Goal: Task Accomplishment & Management: Use online tool/utility

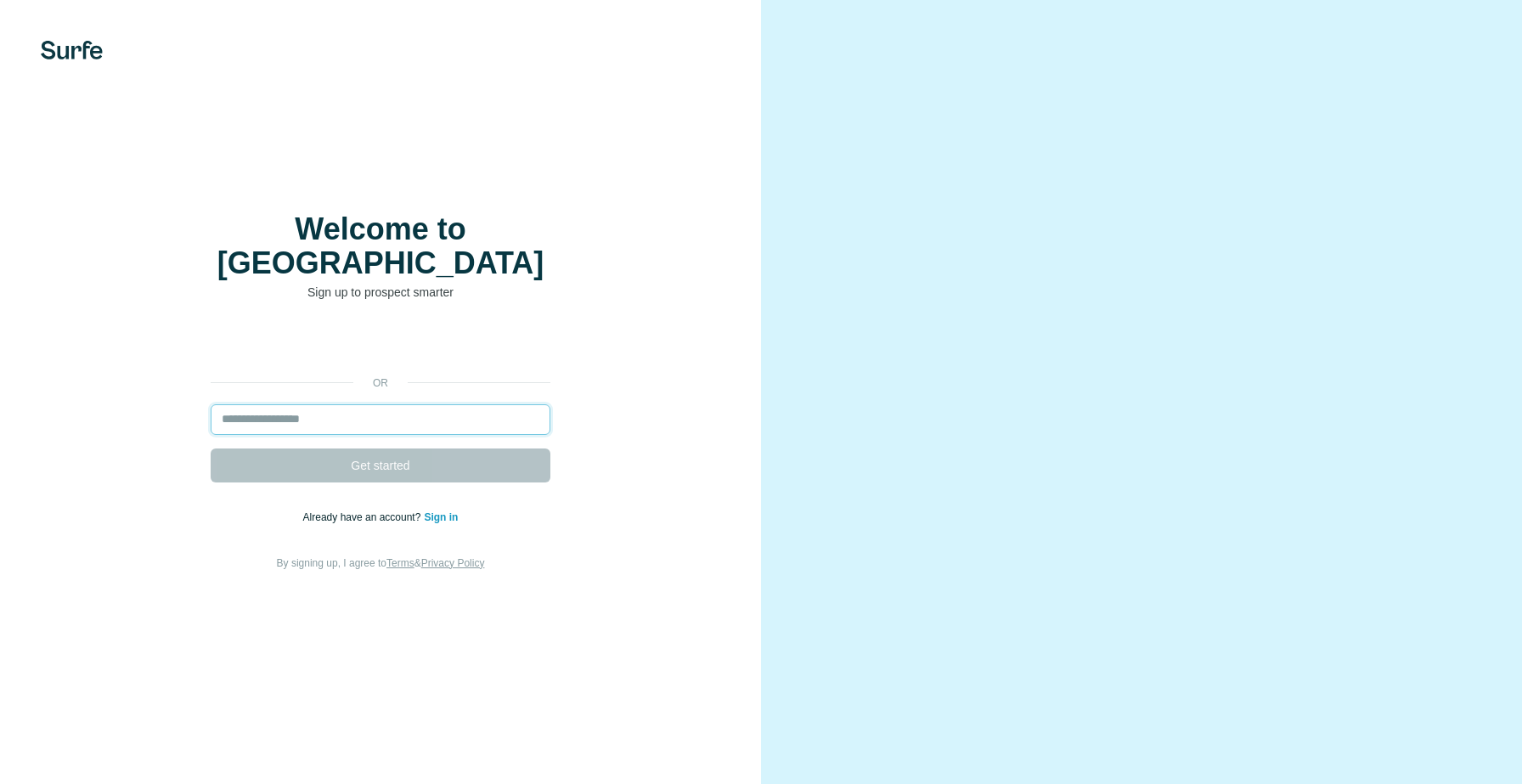
click at [403, 404] on input "email" at bounding box center [380, 419] width 340 height 31
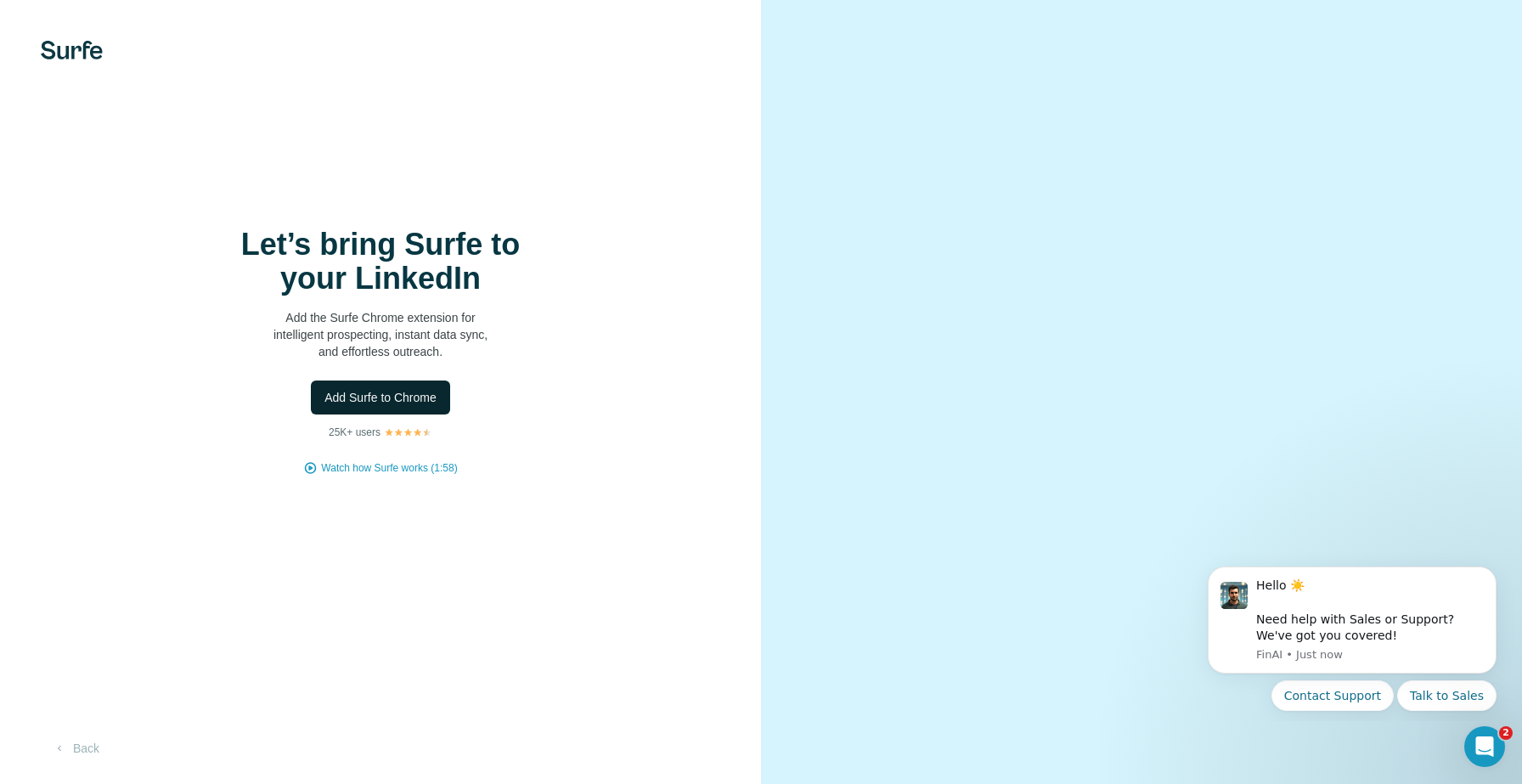
click at [417, 391] on span "Add Surfe to Chrome" at bounding box center [380, 397] width 112 height 17
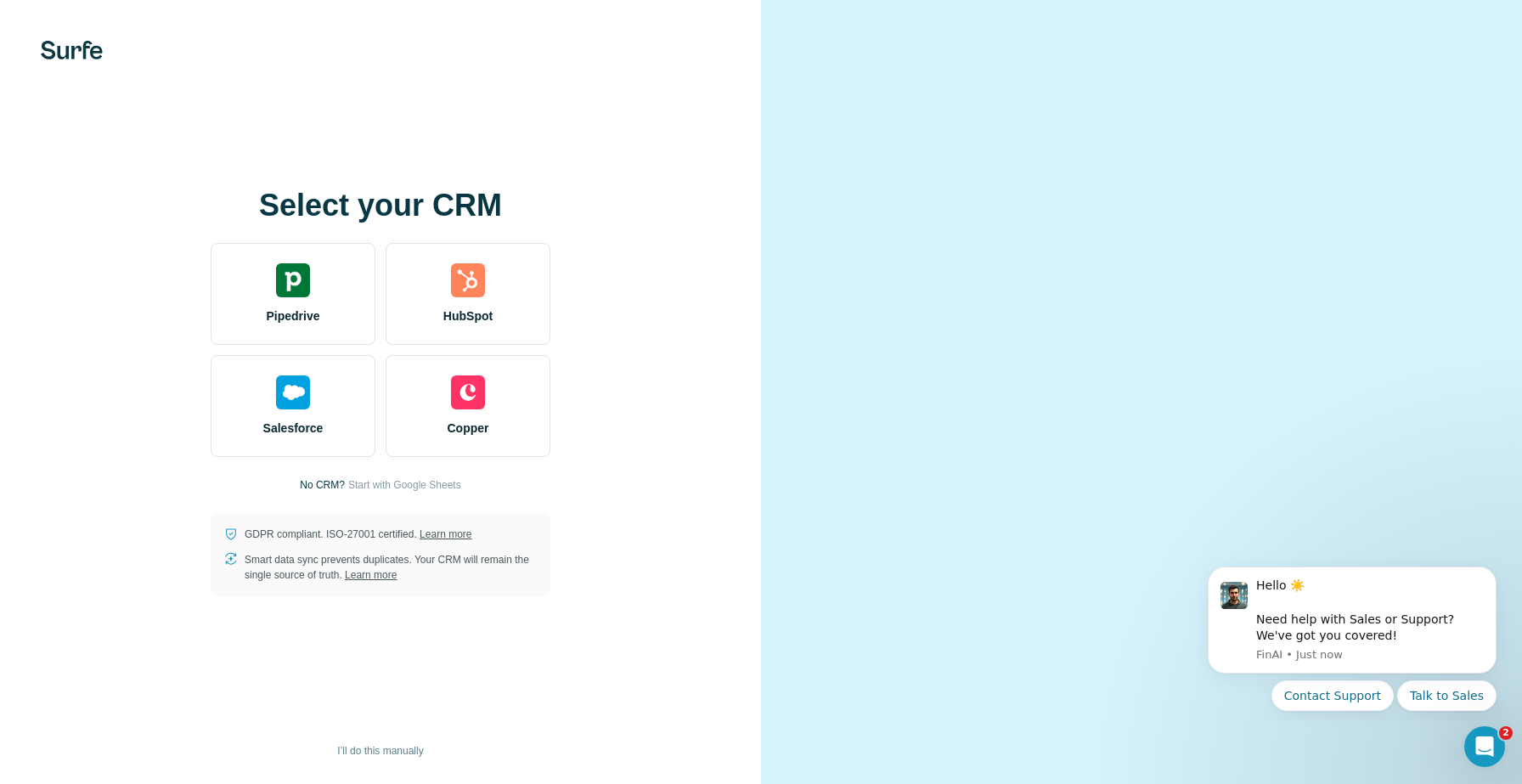
click at [820, 143] on div at bounding box center [1142, 392] width 761 height 784
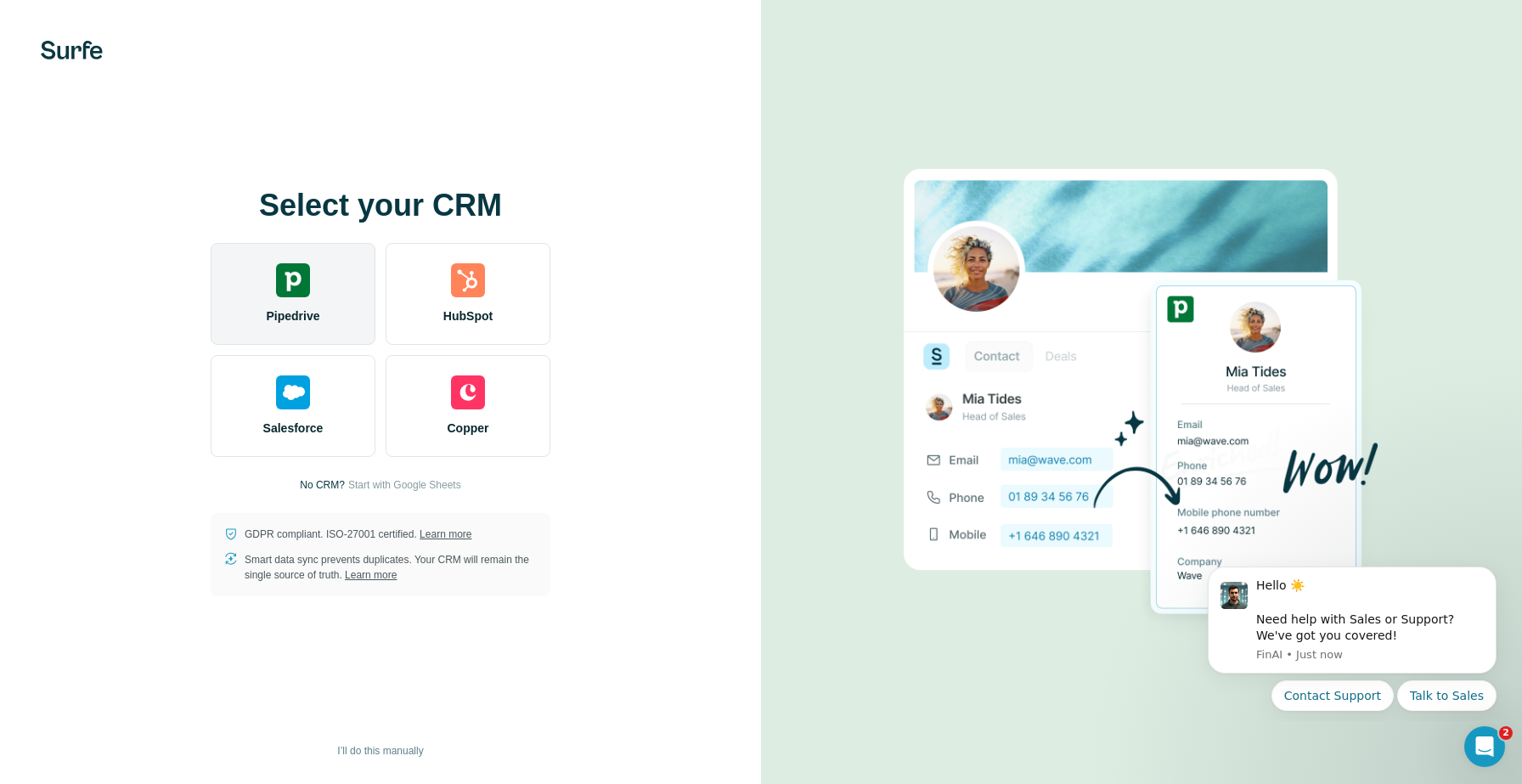
click at [305, 290] on img at bounding box center [293, 280] width 34 height 34
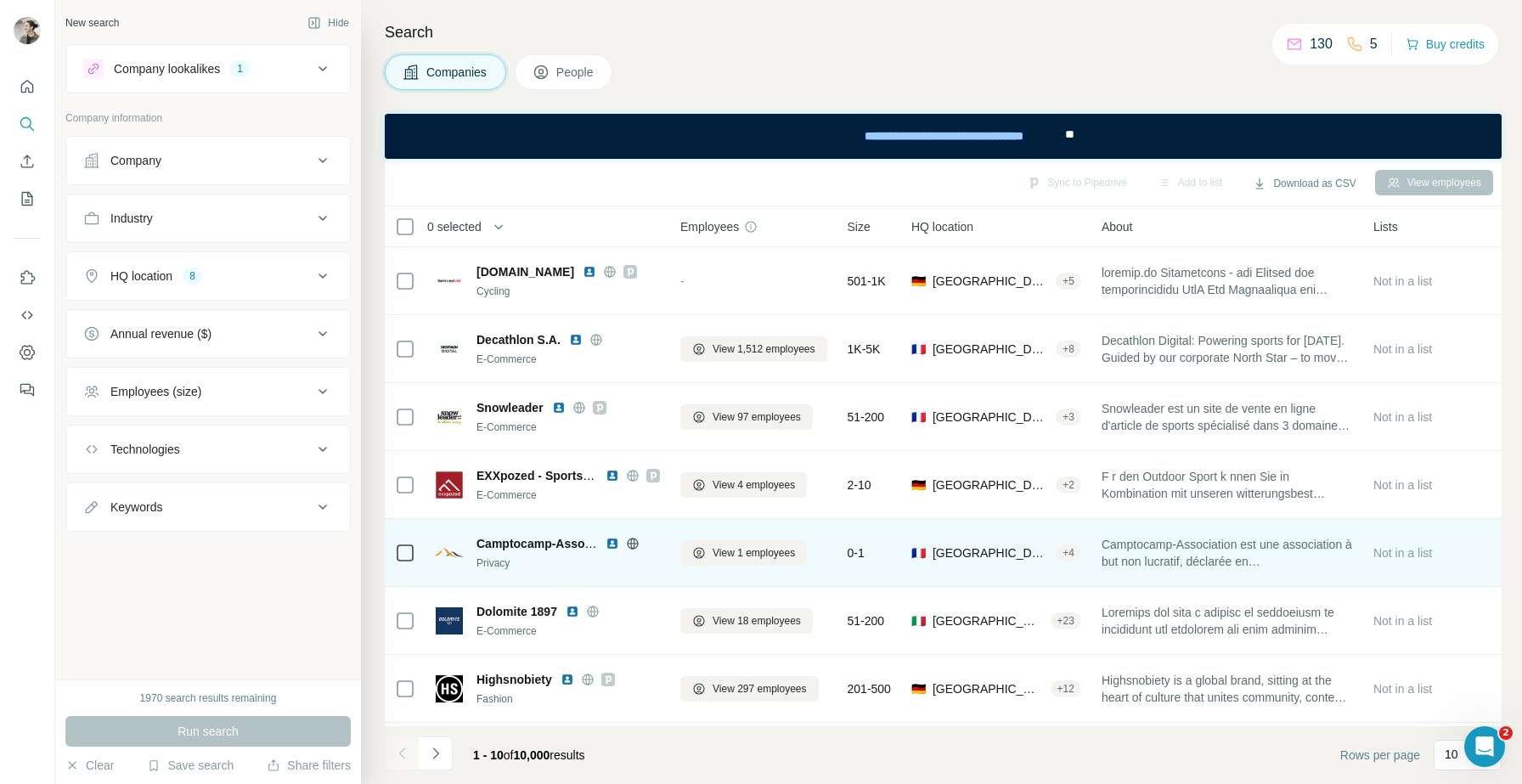
click at [519, 544] on span "Camptocamp-Association" at bounding box center [550, 544] width 147 height 14
click at [565, 541] on span "Camptocamp-Association" at bounding box center [550, 544] width 147 height 14
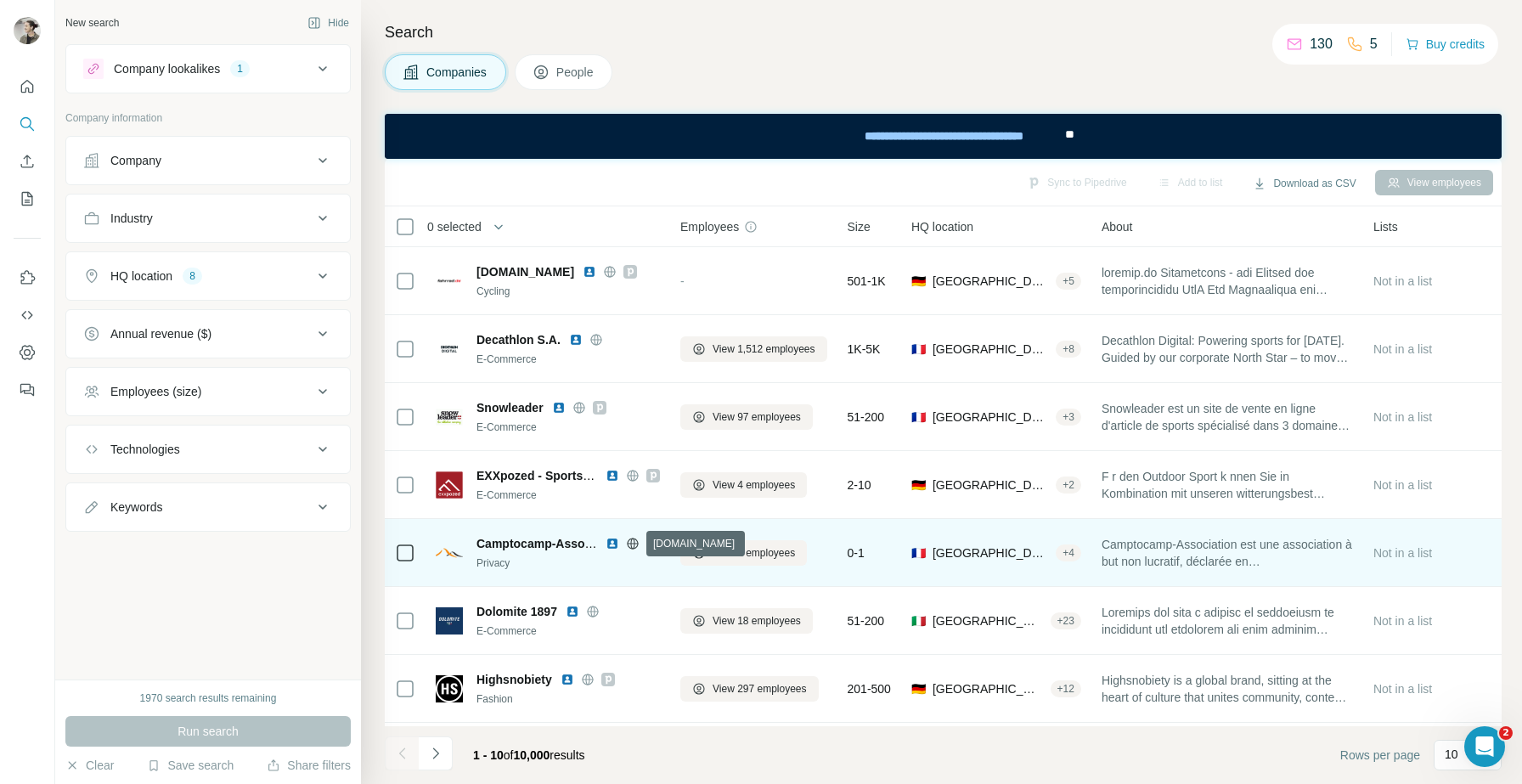
click at [636, 545] on icon at bounding box center [633, 544] width 14 height 14
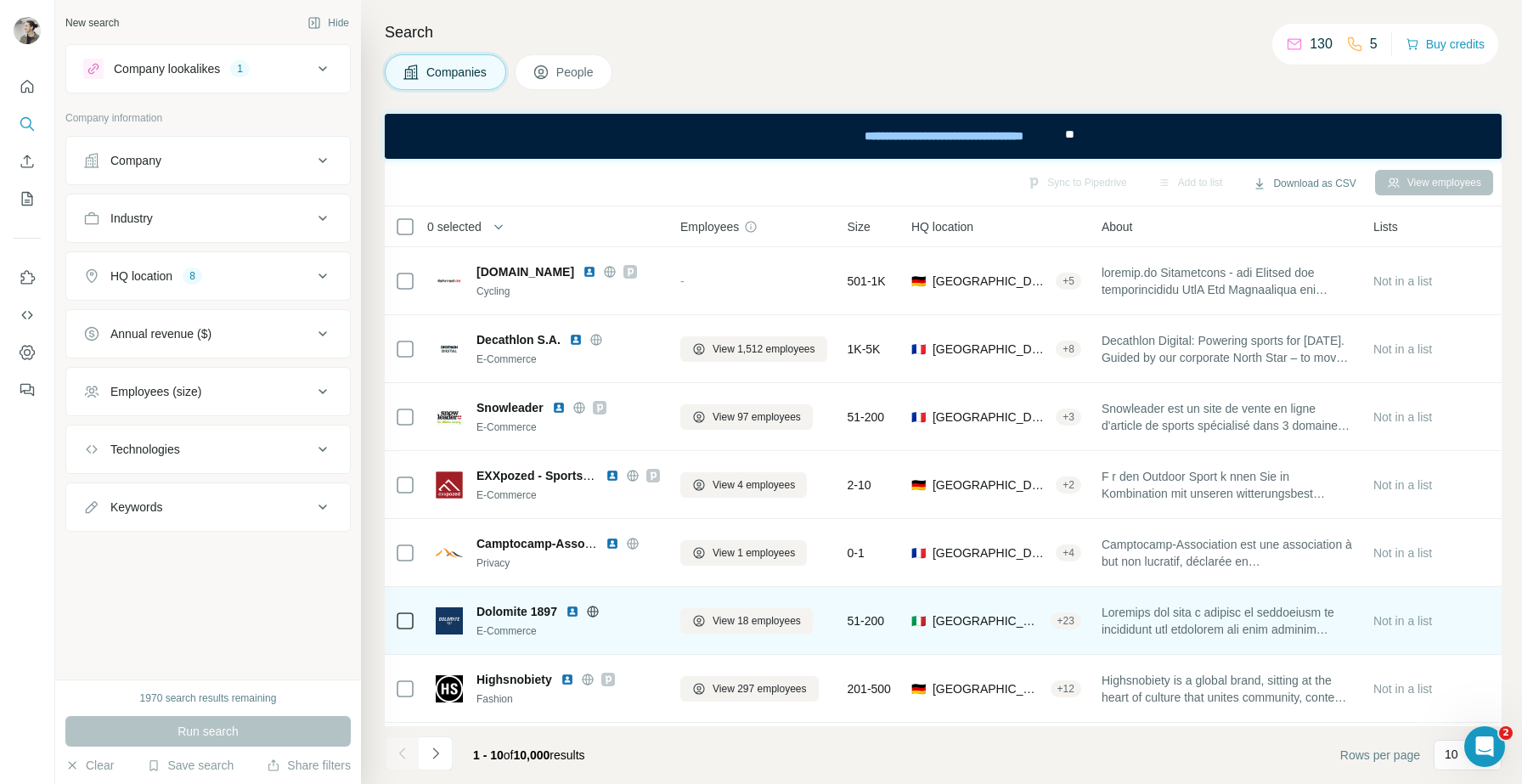
click at [593, 613] on icon at bounding box center [592, 611] width 4 height 11
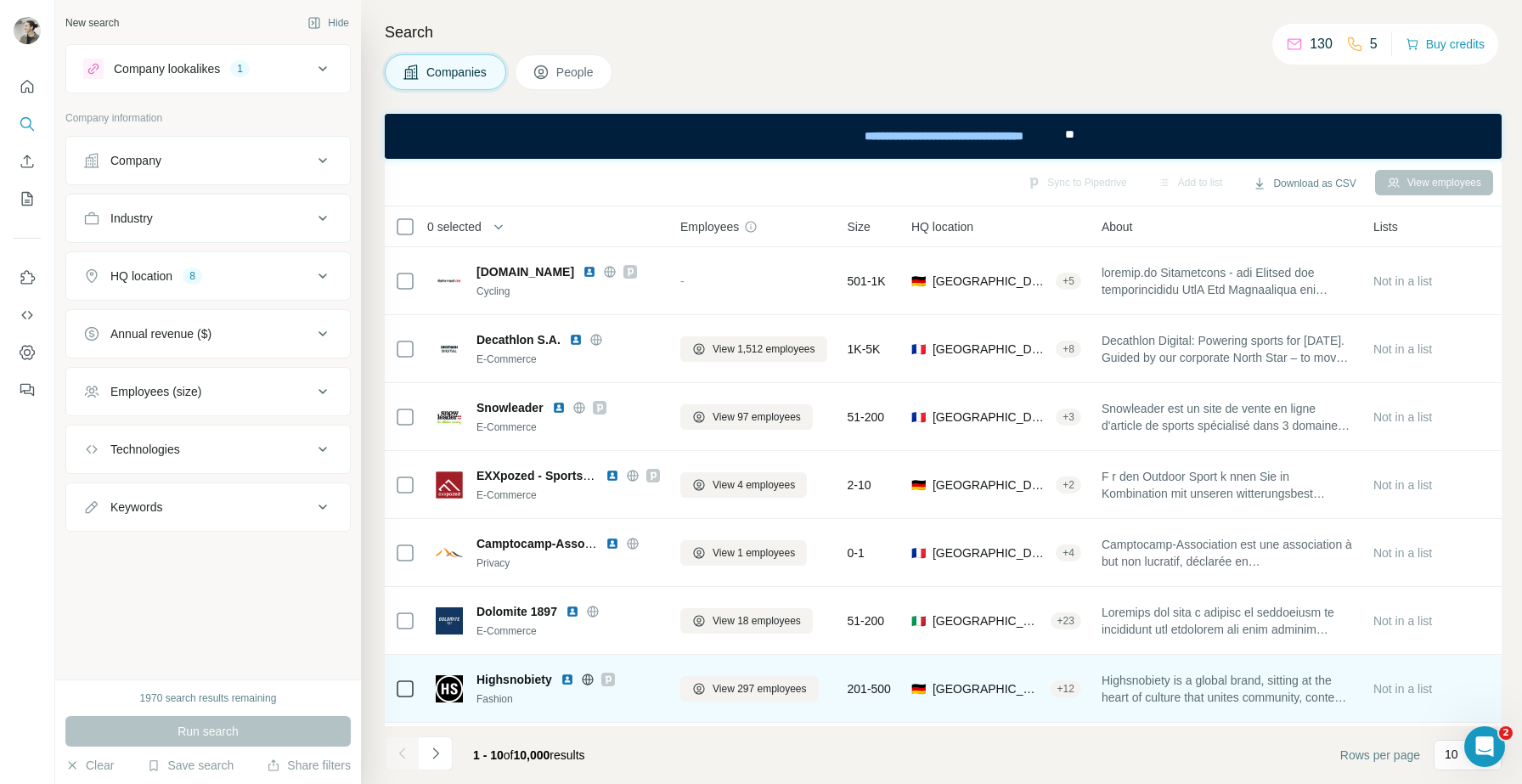
click at [525, 680] on span "Highsnobiety" at bounding box center [514, 679] width 75 height 17
copy span "Highsnobiety"
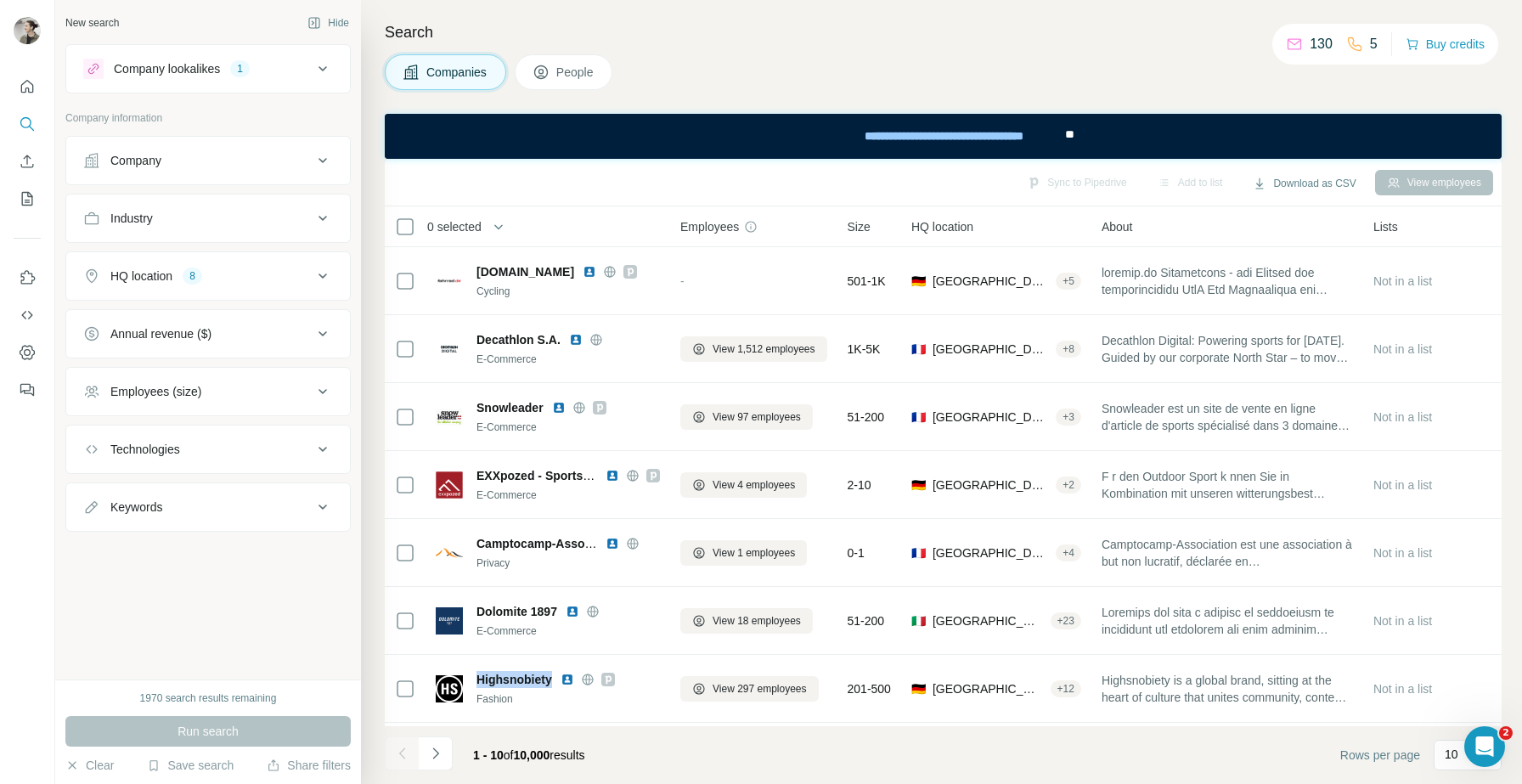
copy span "Highsnobiety"
click at [439, 756] on icon "Navigate to next page" at bounding box center [435, 753] width 17 height 17
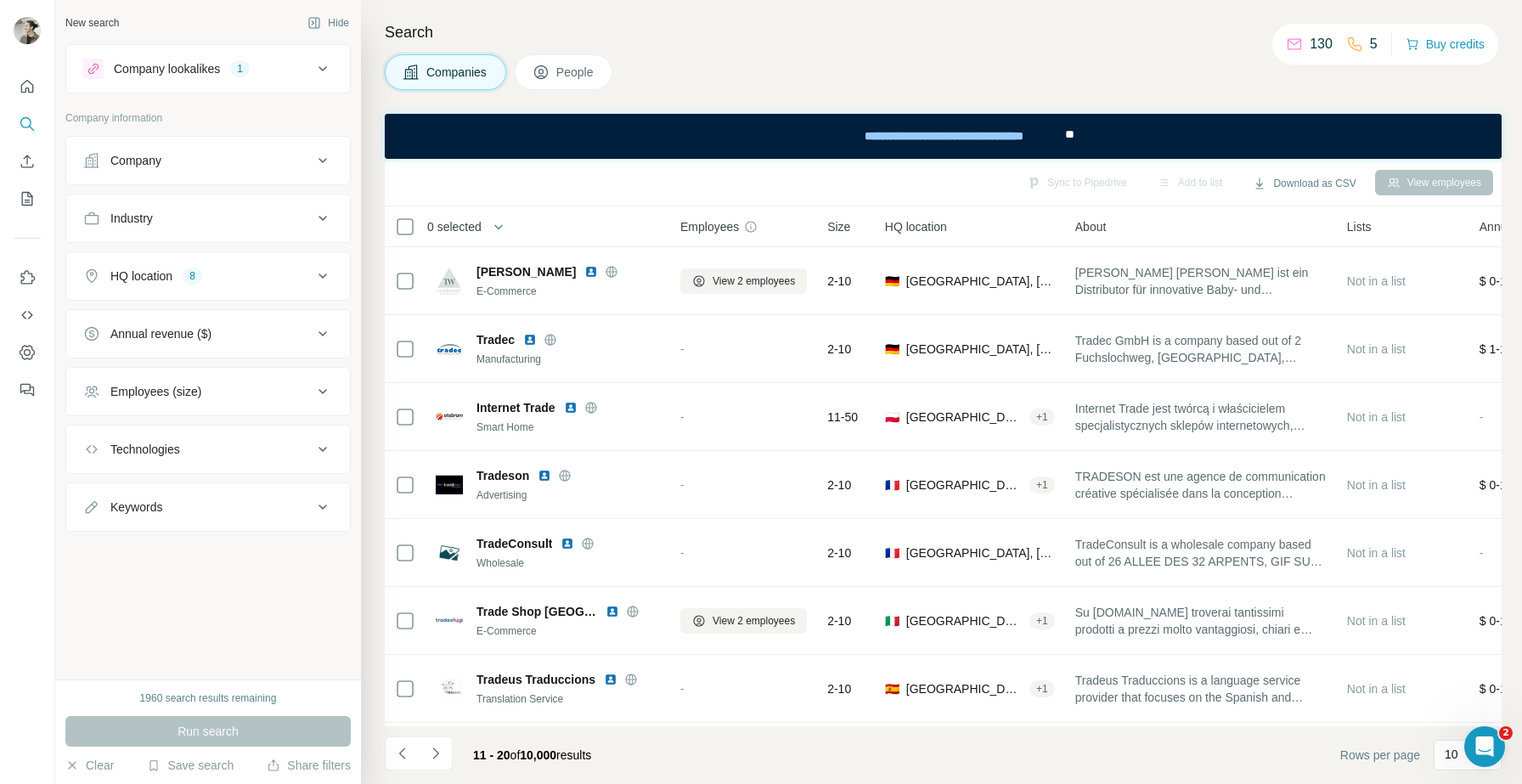
click at [256, 215] on div "Industry" at bounding box center [198, 218] width 229 height 17
click at [312, 256] on icon at bounding box center [314, 260] width 17 height 17
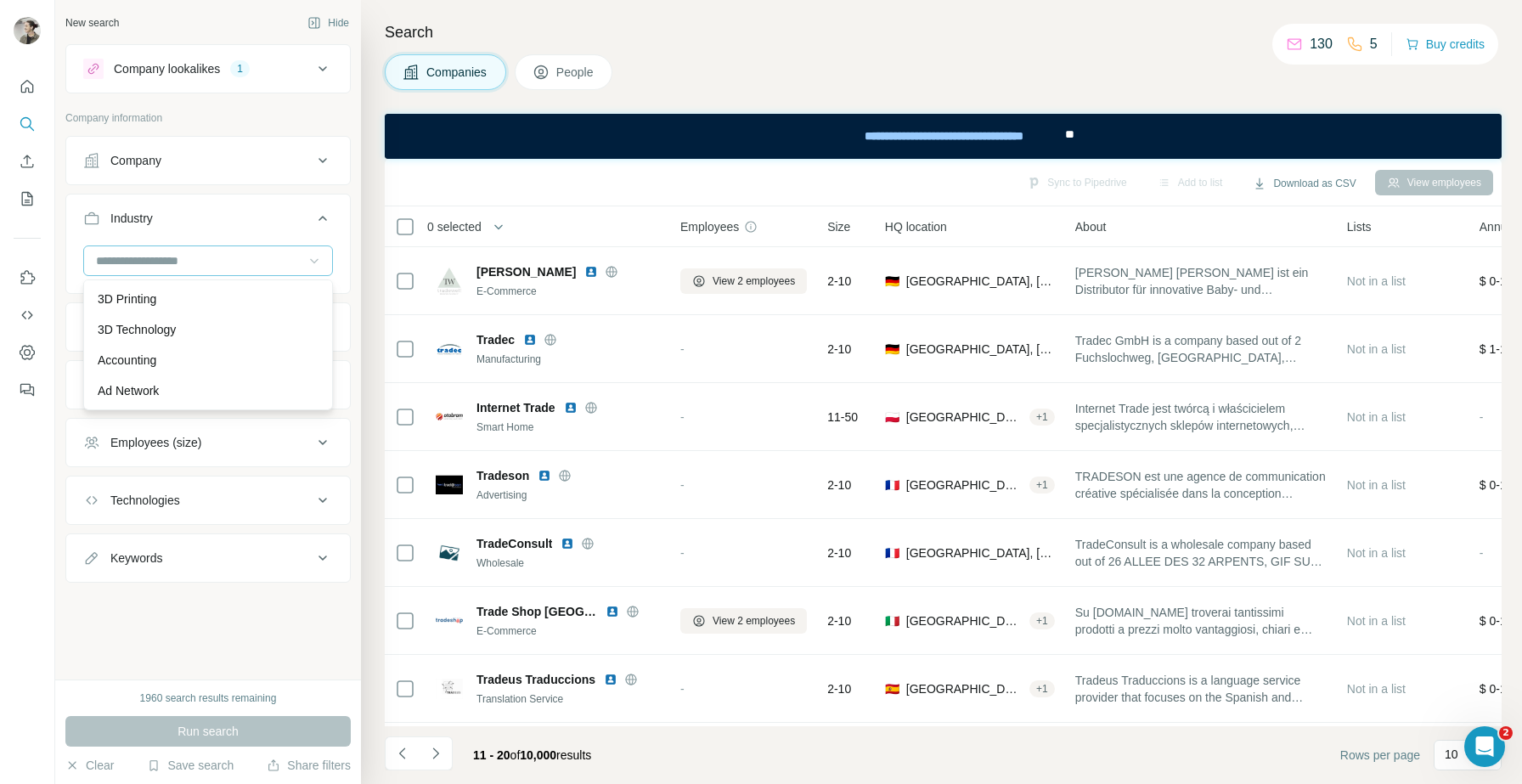
click at [309, 258] on icon at bounding box center [314, 260] width 17 height 17
click at [259, 483] on button "Technologies" at bounding box center [208, 500] width 284 height 41
click at [259, 483] on button "Technologies" at bounding box center [208, 503] width 284 height 47
click at [264, 476] on div "Technologies" at bounding box center [208, 500] width 285 height 49
click at [315, 261] on icon at bounding box center [315, 261] width 9 height 5
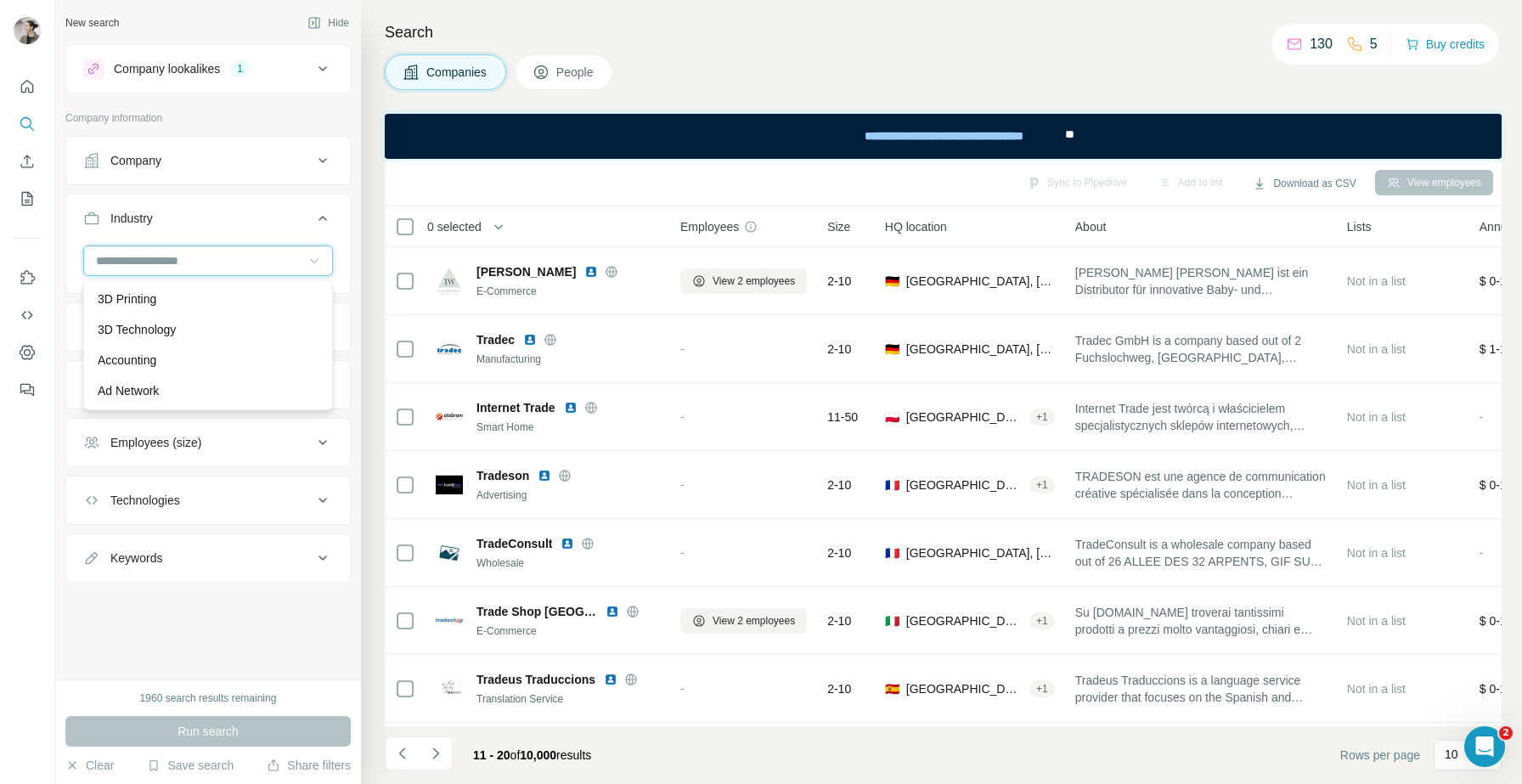
click at [277, 261] on input at bounding box center [199, 260] width 210 height 18
click at [397, 749] on icon "Navigate to previous page" at bounding box center [402, 753] width 17 height 17
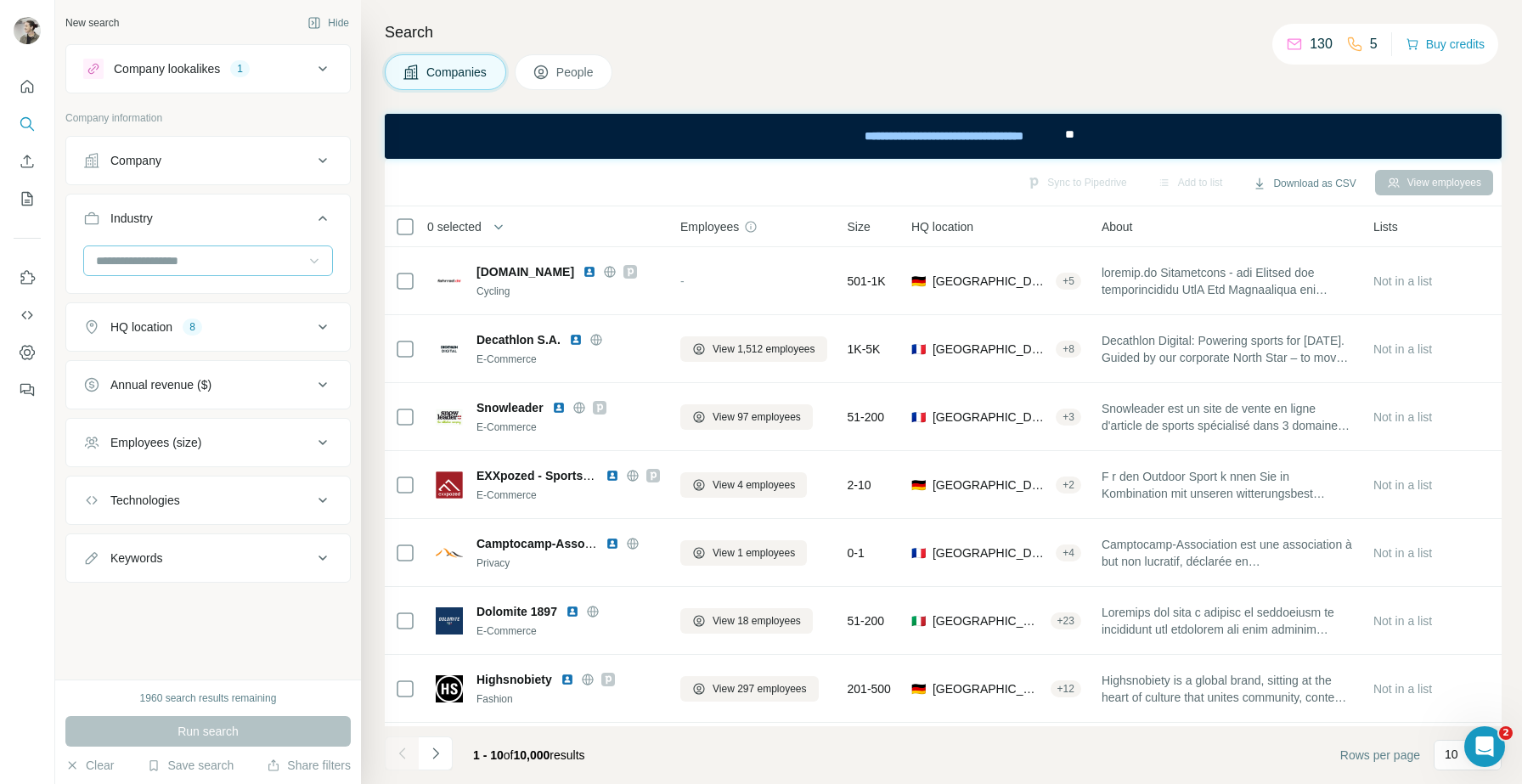
click at [248, 254] on input at bounding box center [199, 260] width 210 height 18
click at [228, 254] on input at bounding box center [199, 260] width 210 height 18
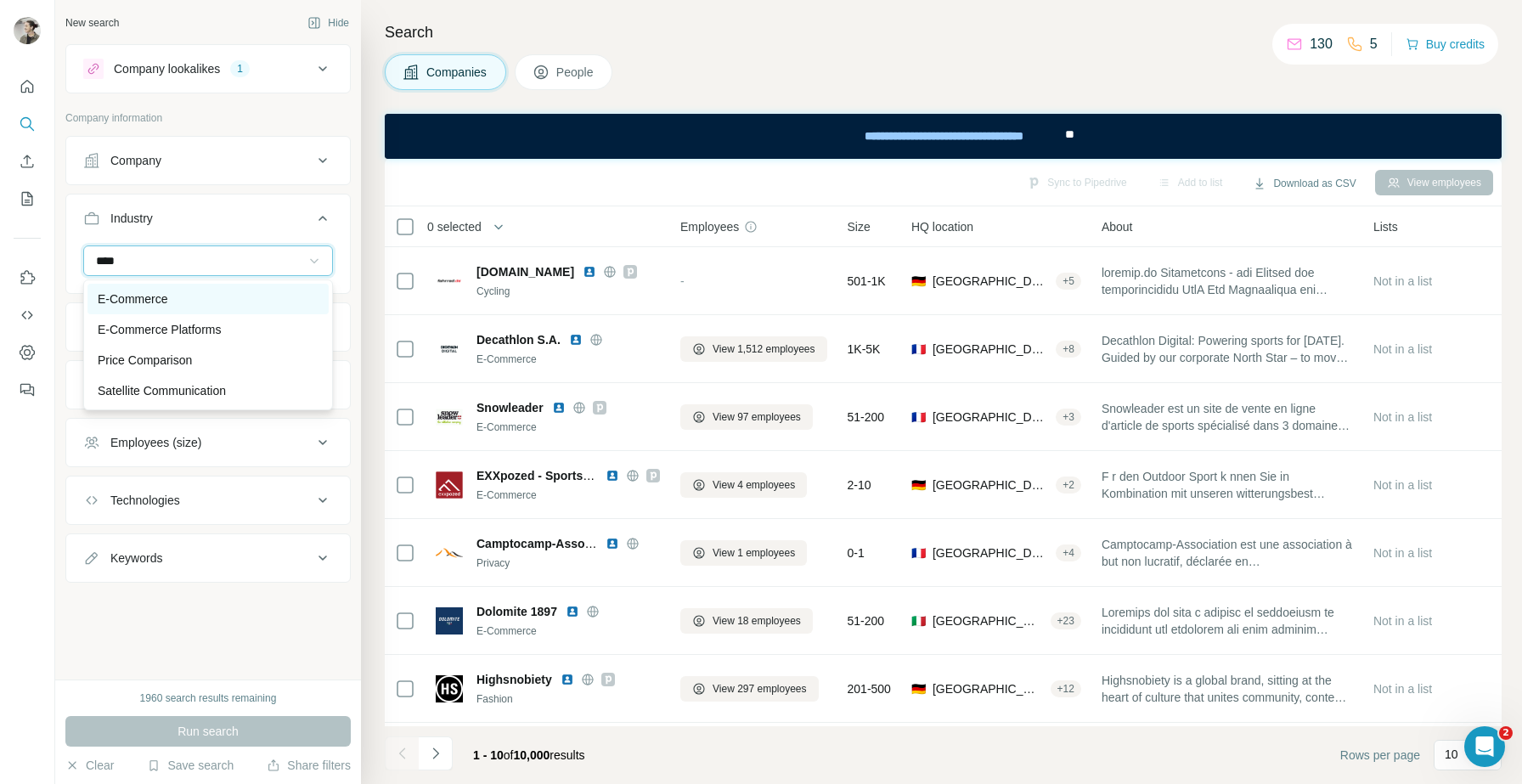
type input "****"
click at [201, 302] on div "E-Commerce" at bounding box center [208, 298] width 221 height 17
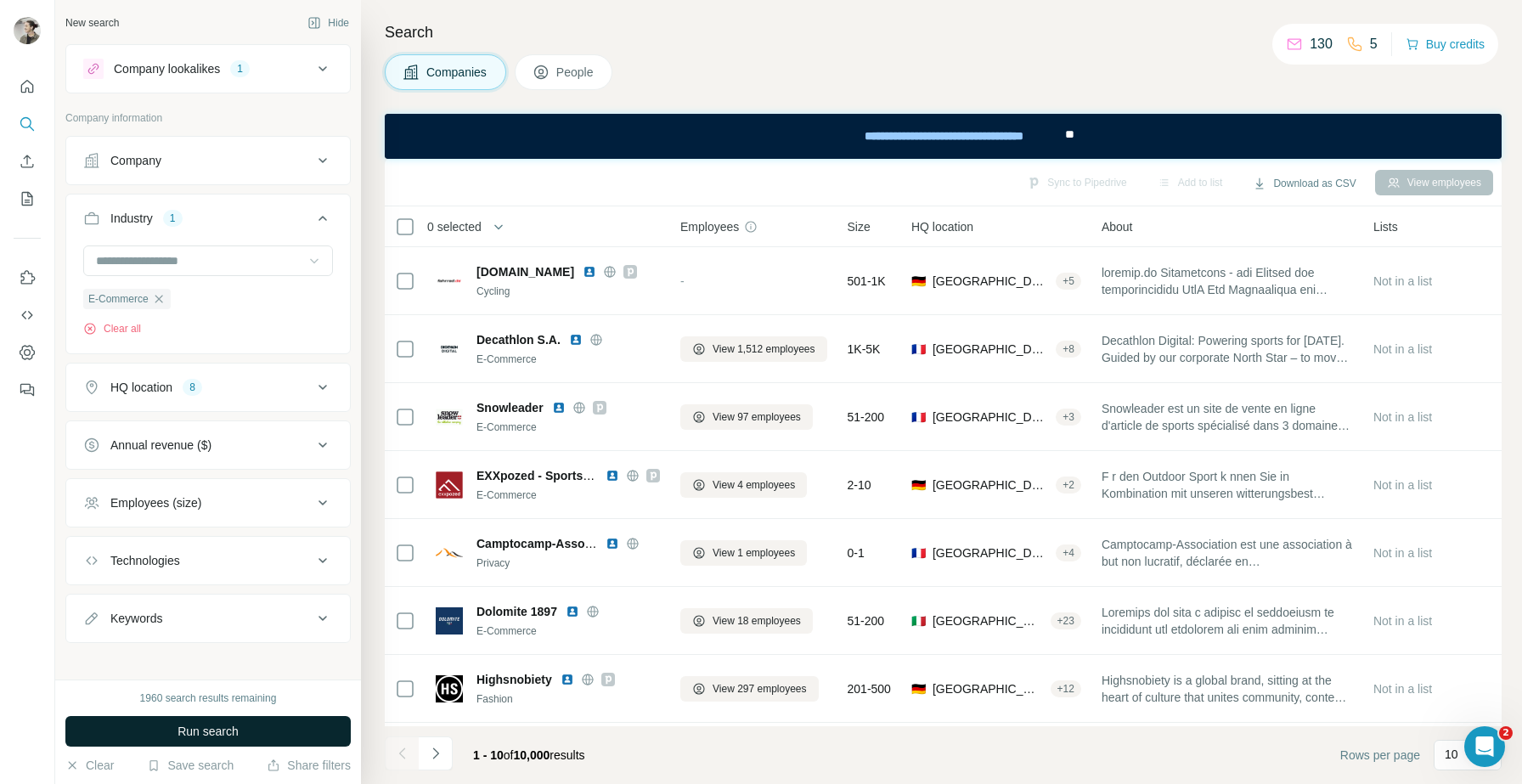
click at [268, 745] on button "Run search" at bounding box center [208, 731] width 285 height 31
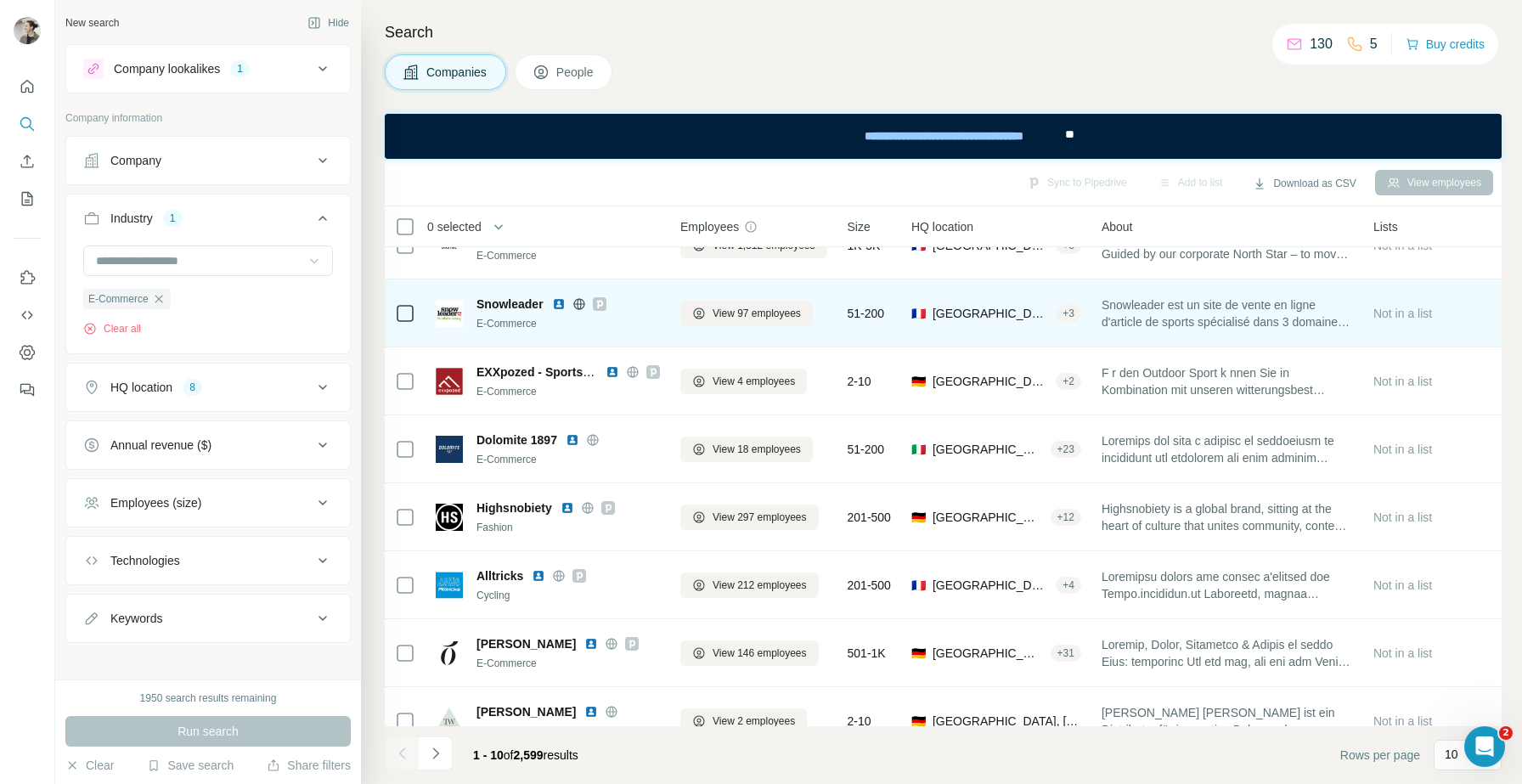
scroll to position [200, 0]
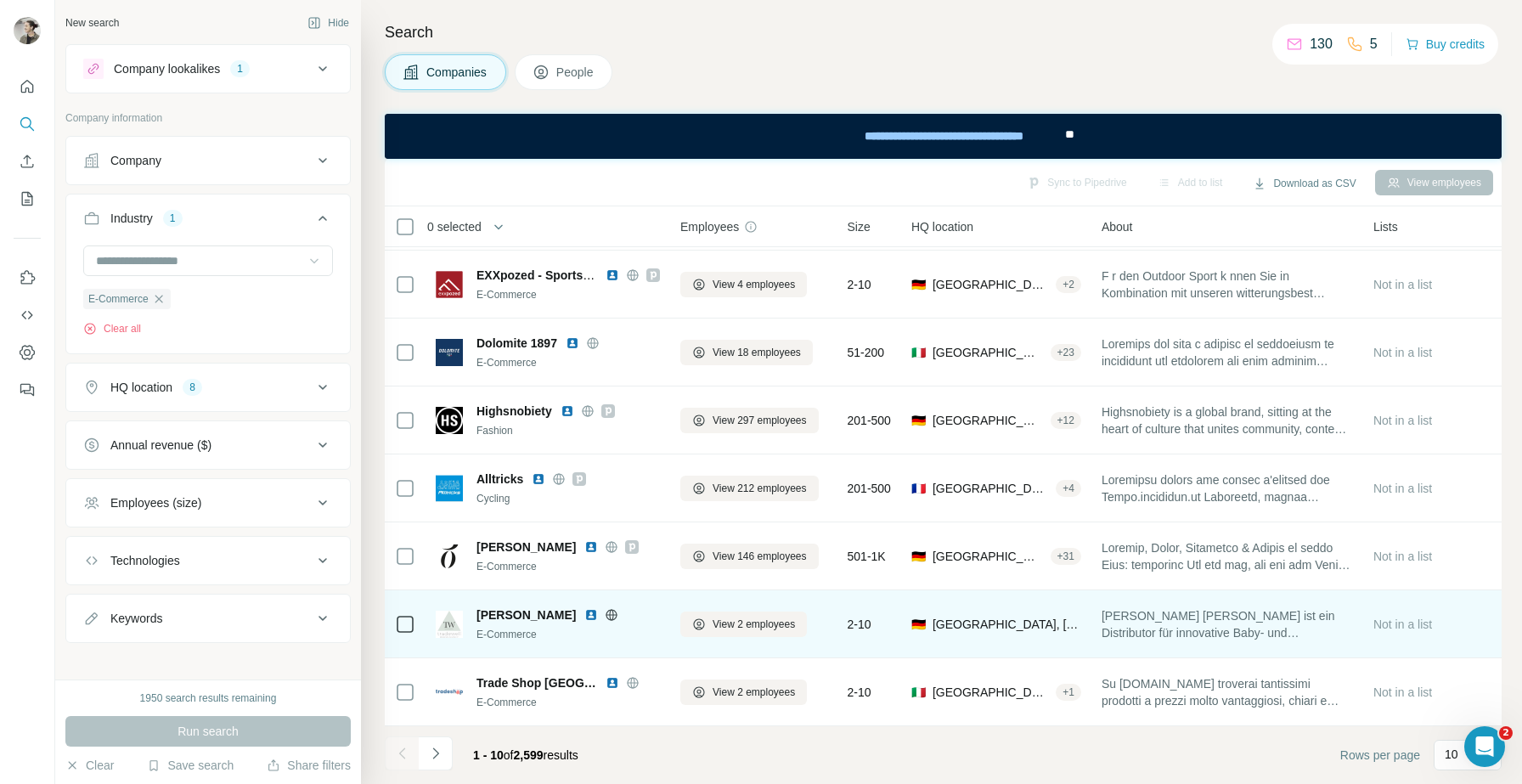
click at [501, 615] on span "[PERSON_NAME]" at bounding box center [526, 614] width 100 height 17
click at [605, 612] on icon at bounding box center [612, 615] width 14 height 14
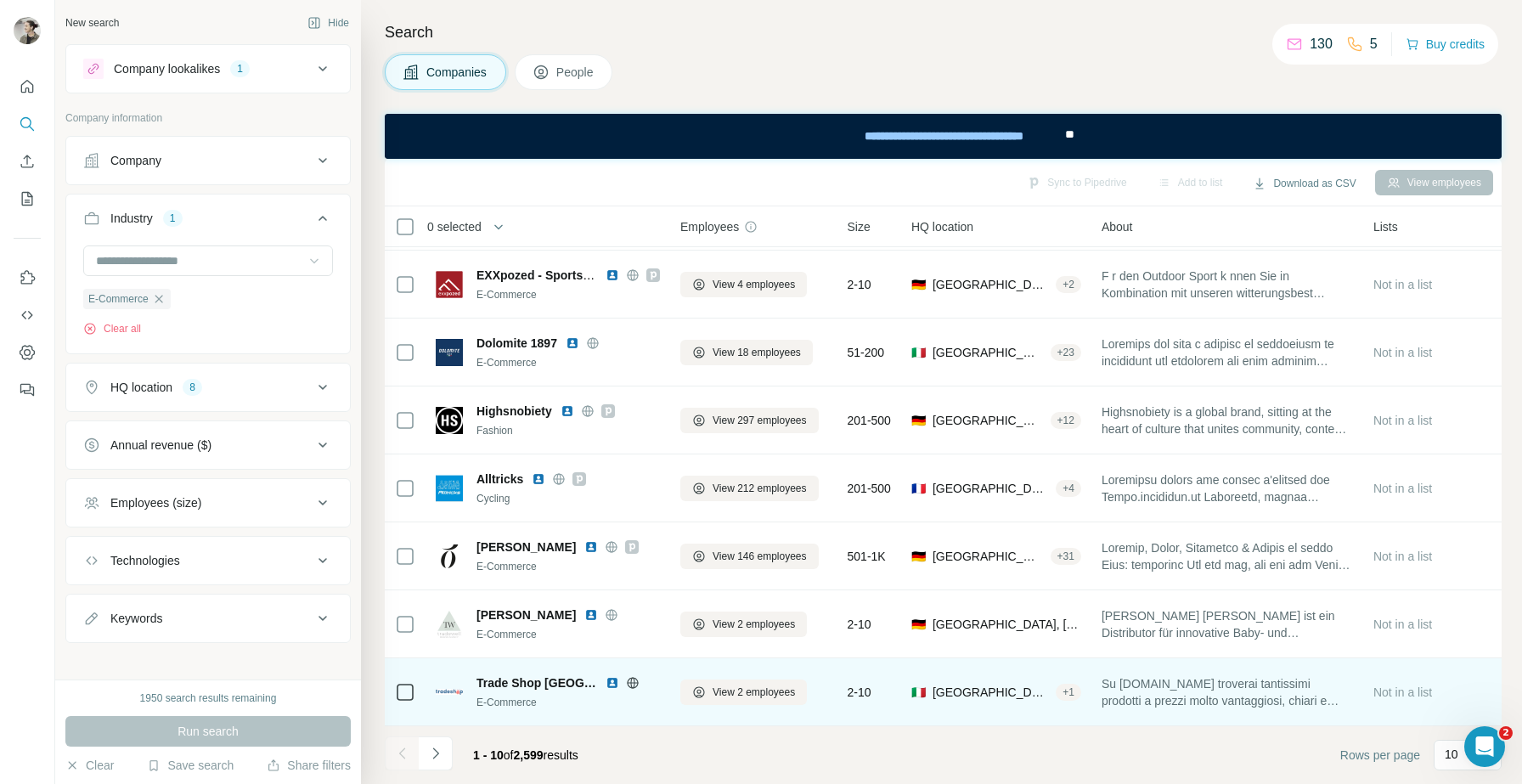
click at [626, 683] on icon at bounding box center [633, 683] width 14 height 14
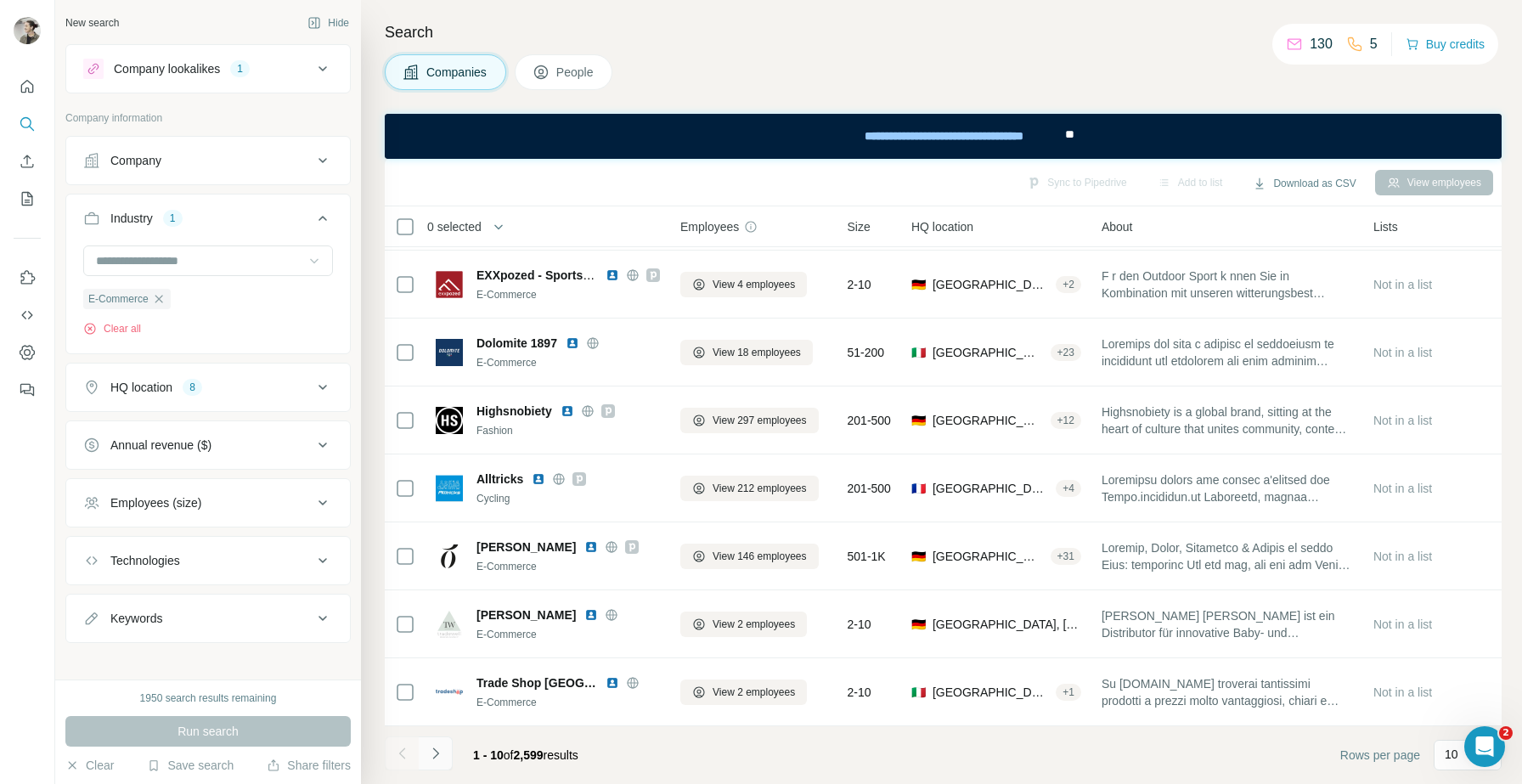
click at [434, 759] on icon "Navigate to next page" at bounding box center [435, 753] width 17 height 17
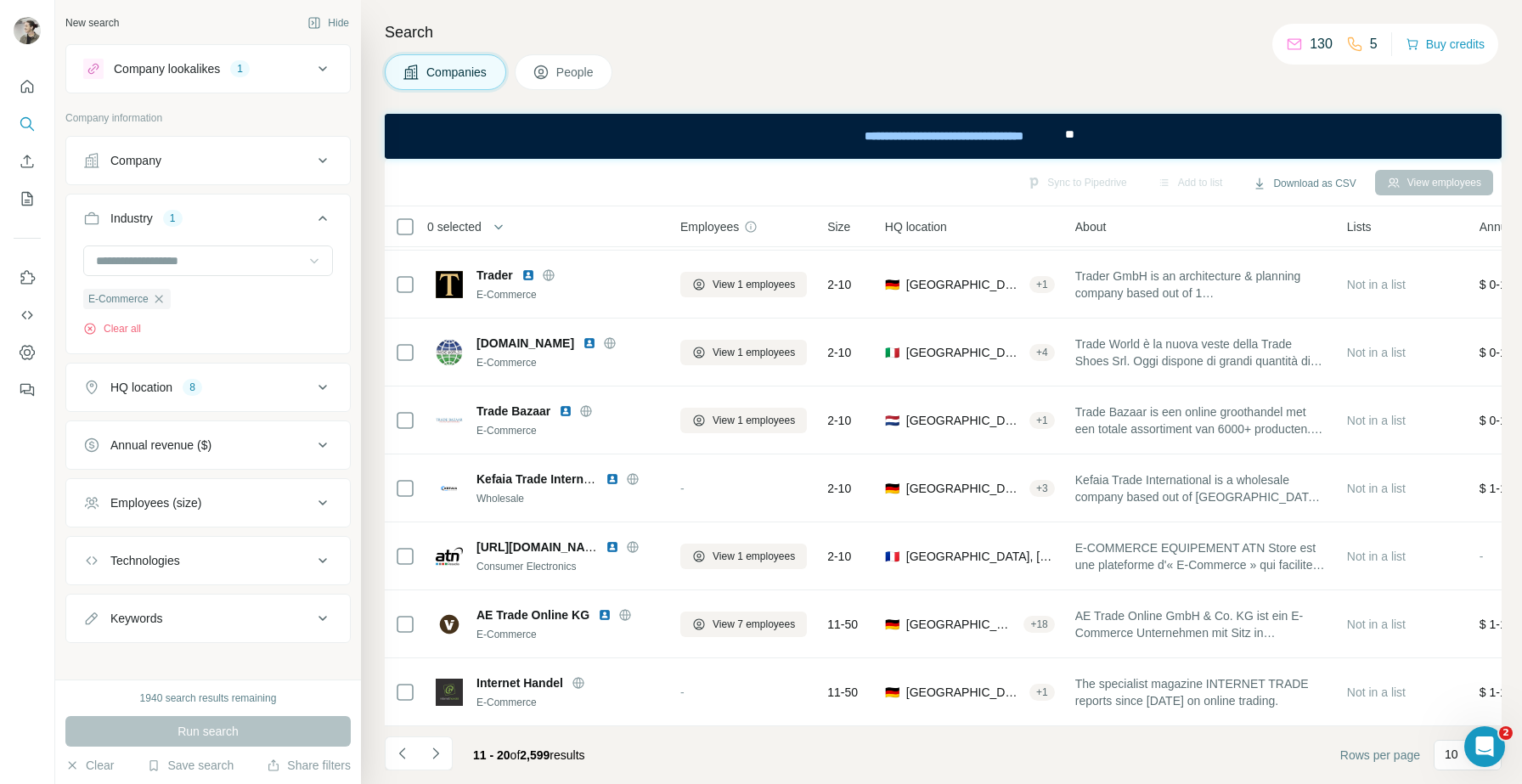
click at [321, 67] on icon at bounding box center [323, 68] width 20 height 20
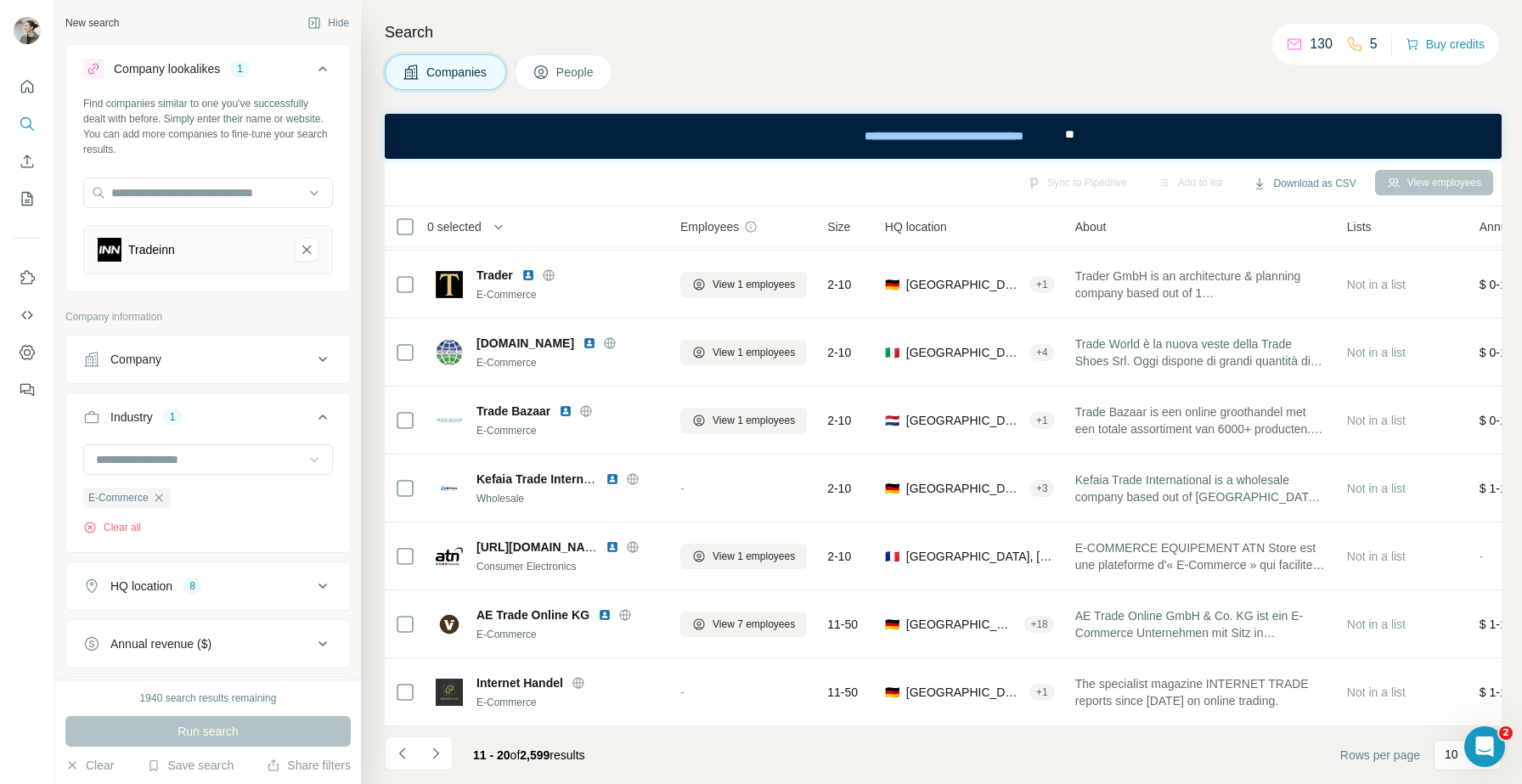
click at [321, 67] on icon at bounding box center [323, 68] width 20 height 20
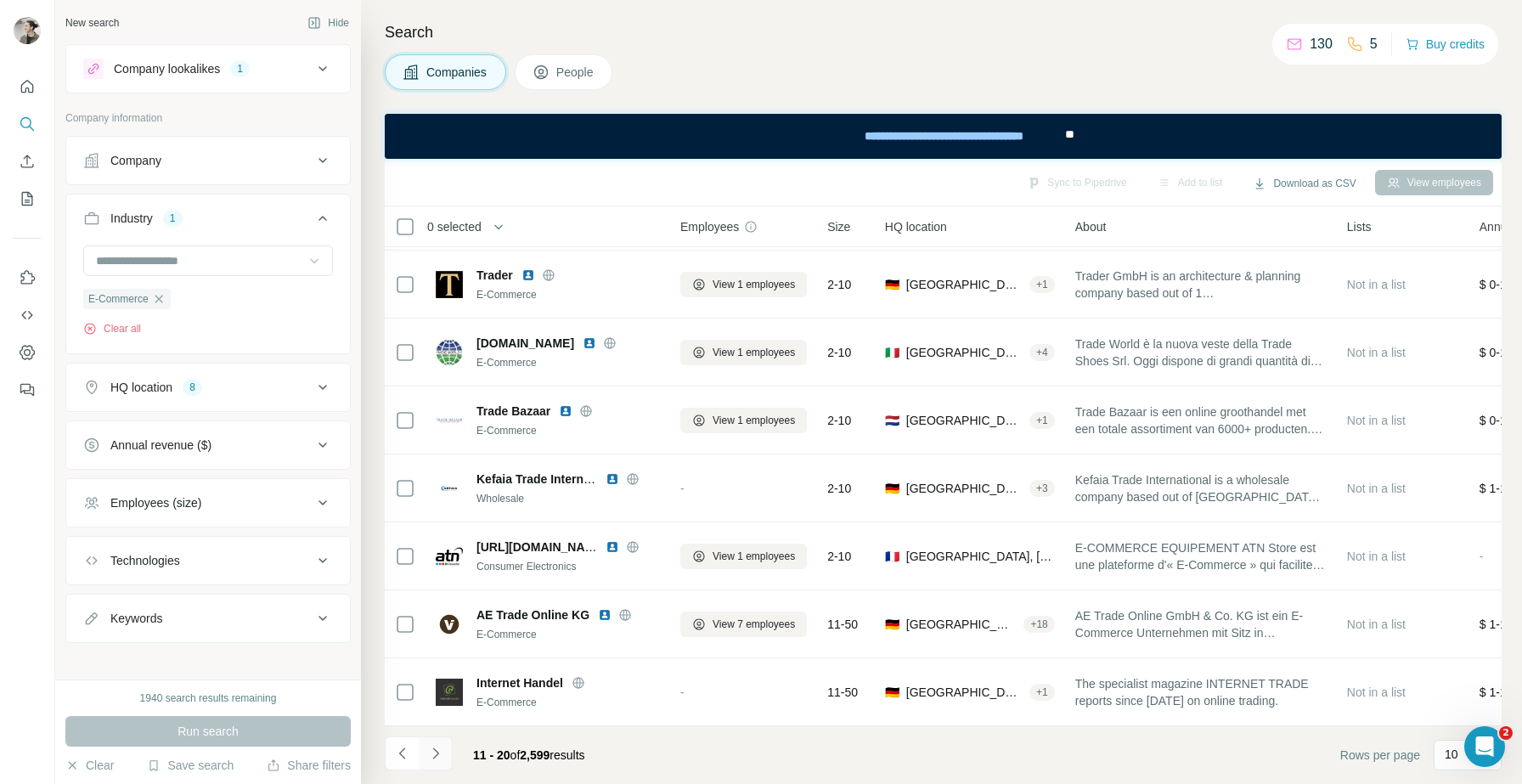
click at [435, 755] on icon "Navigate to next page" at bounding box center [435, 753] width 17 height 17
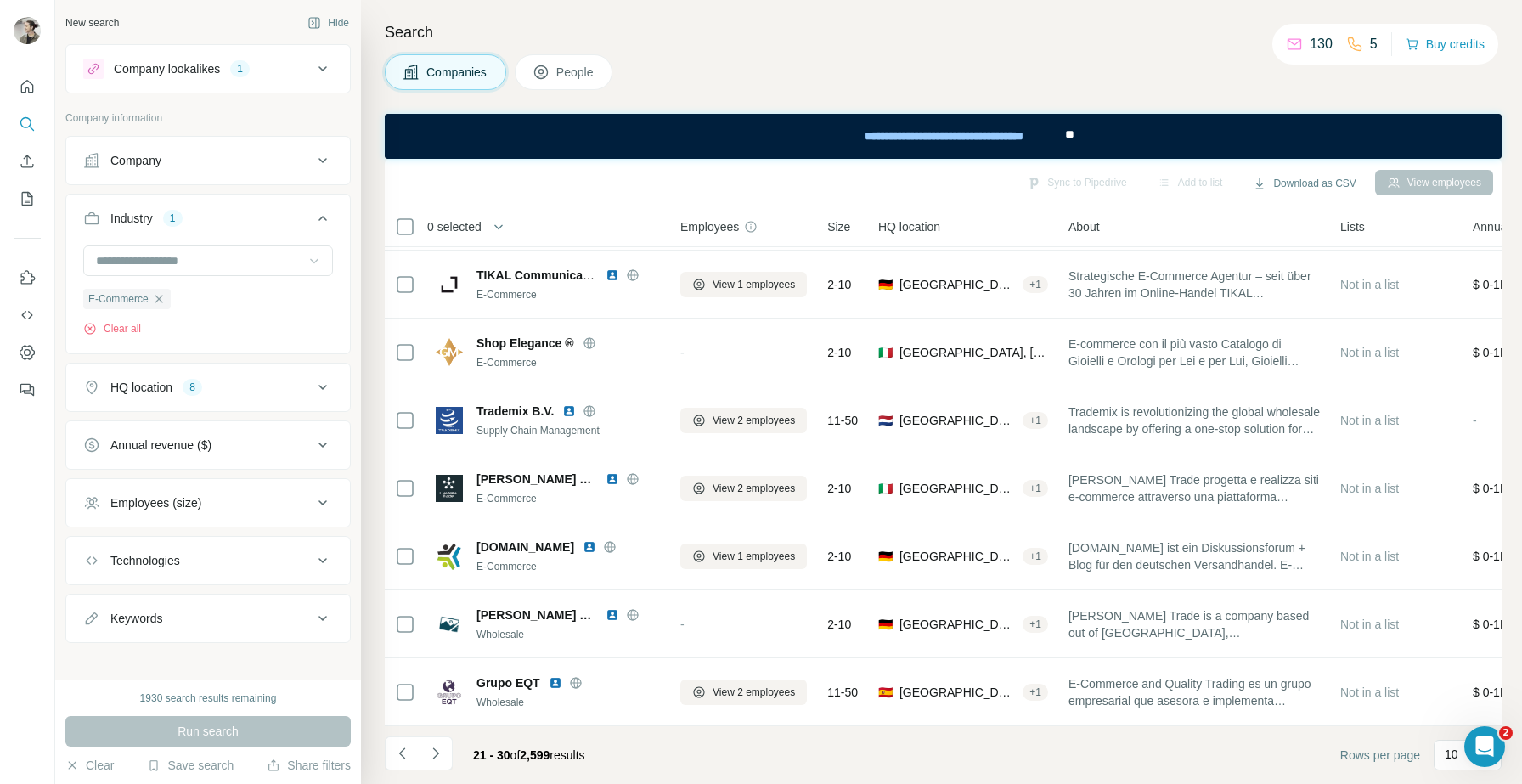
click at [324, 73] on icon at bounding box center [323, 68] width 20 height 20
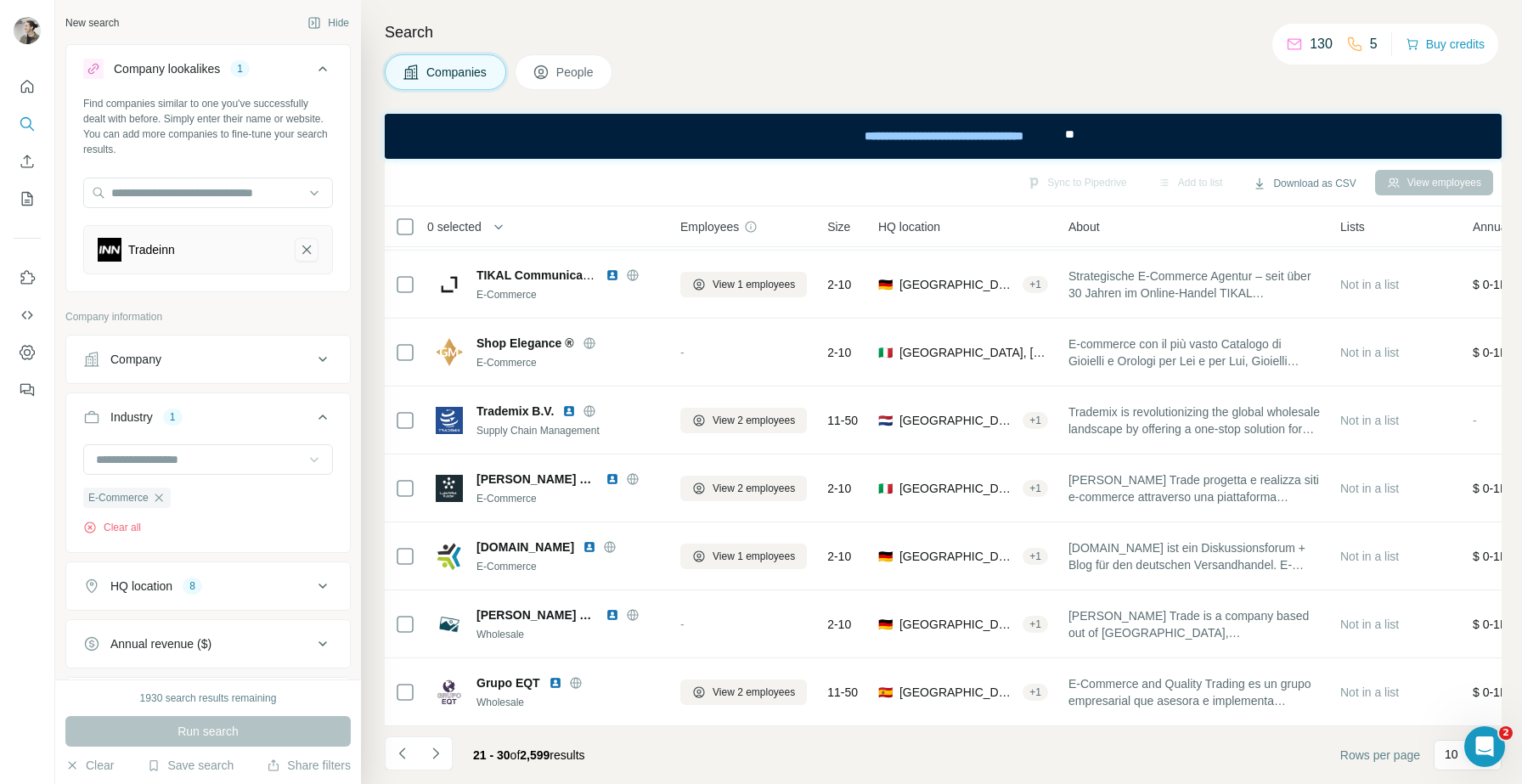
click at [305, 253] on icon "Tradeinn-remove-button" at bounding box center [306, 249] width 15 height 17
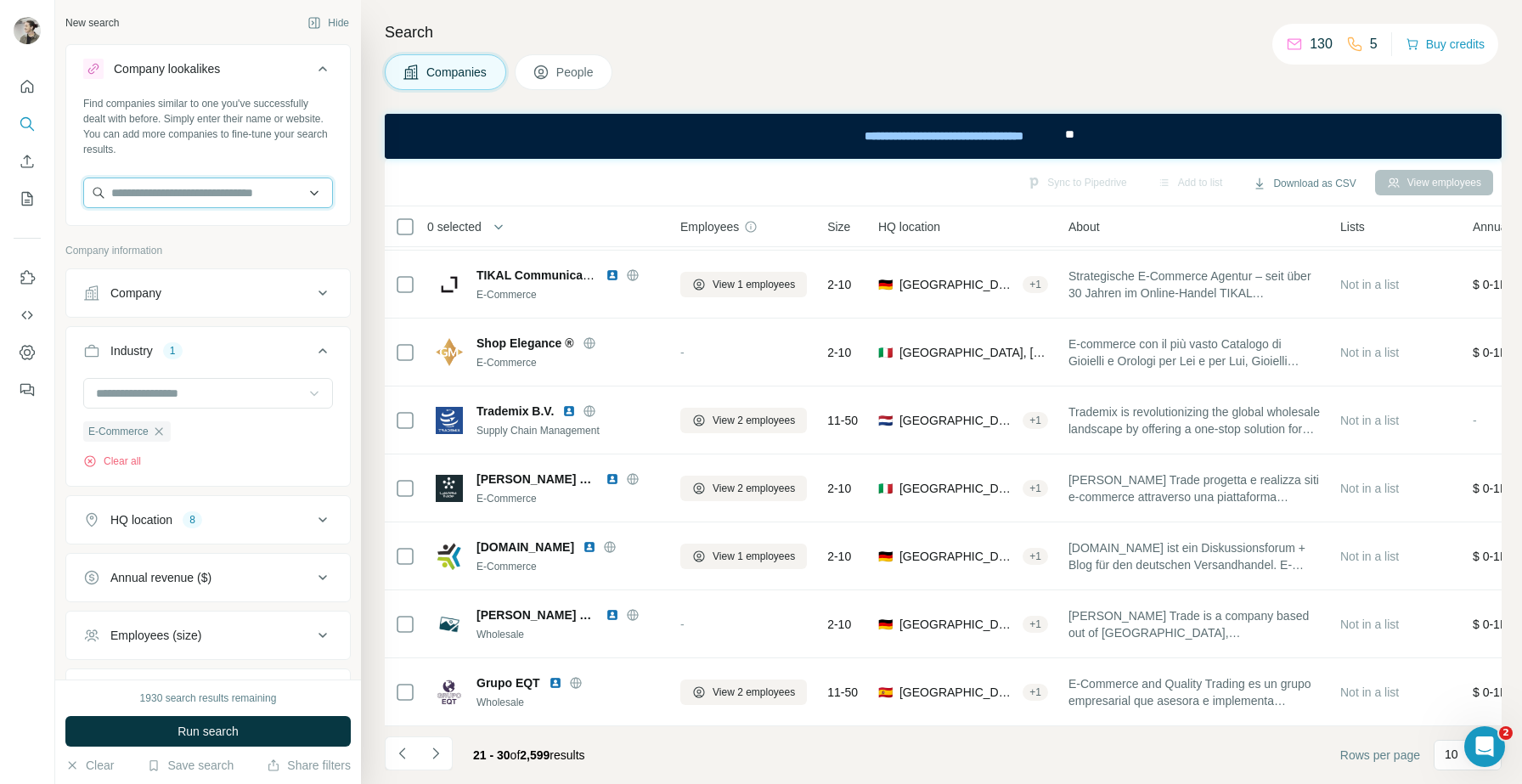
click at [240, 195] on input "text" at bounding box center [208, 192] width 250 height 31
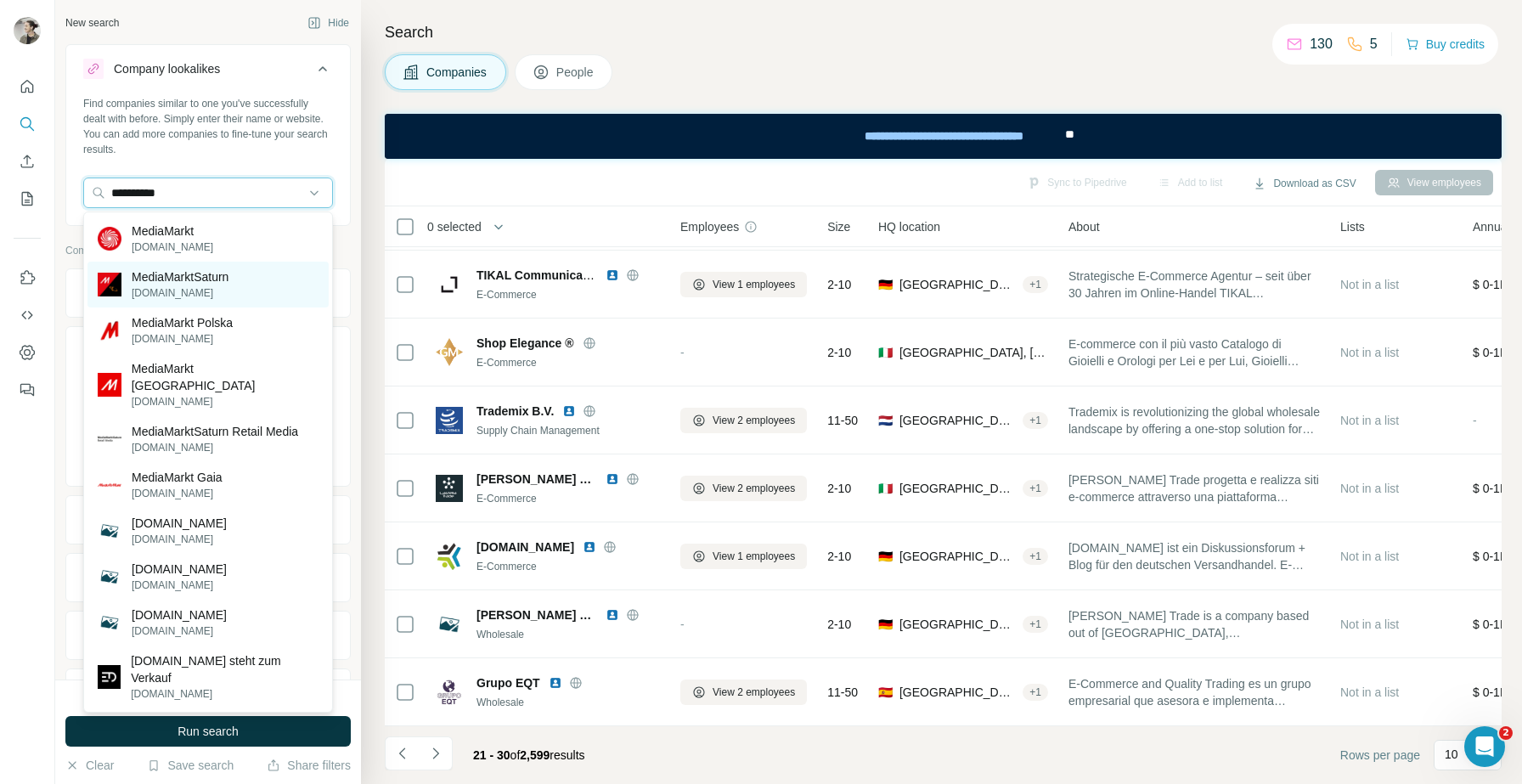
type input "**********"
click at [261, 289] on div "MediaMarktSaturn [DOMAIN_NAME]" at bounding box center [208, 284] width 241 height 45
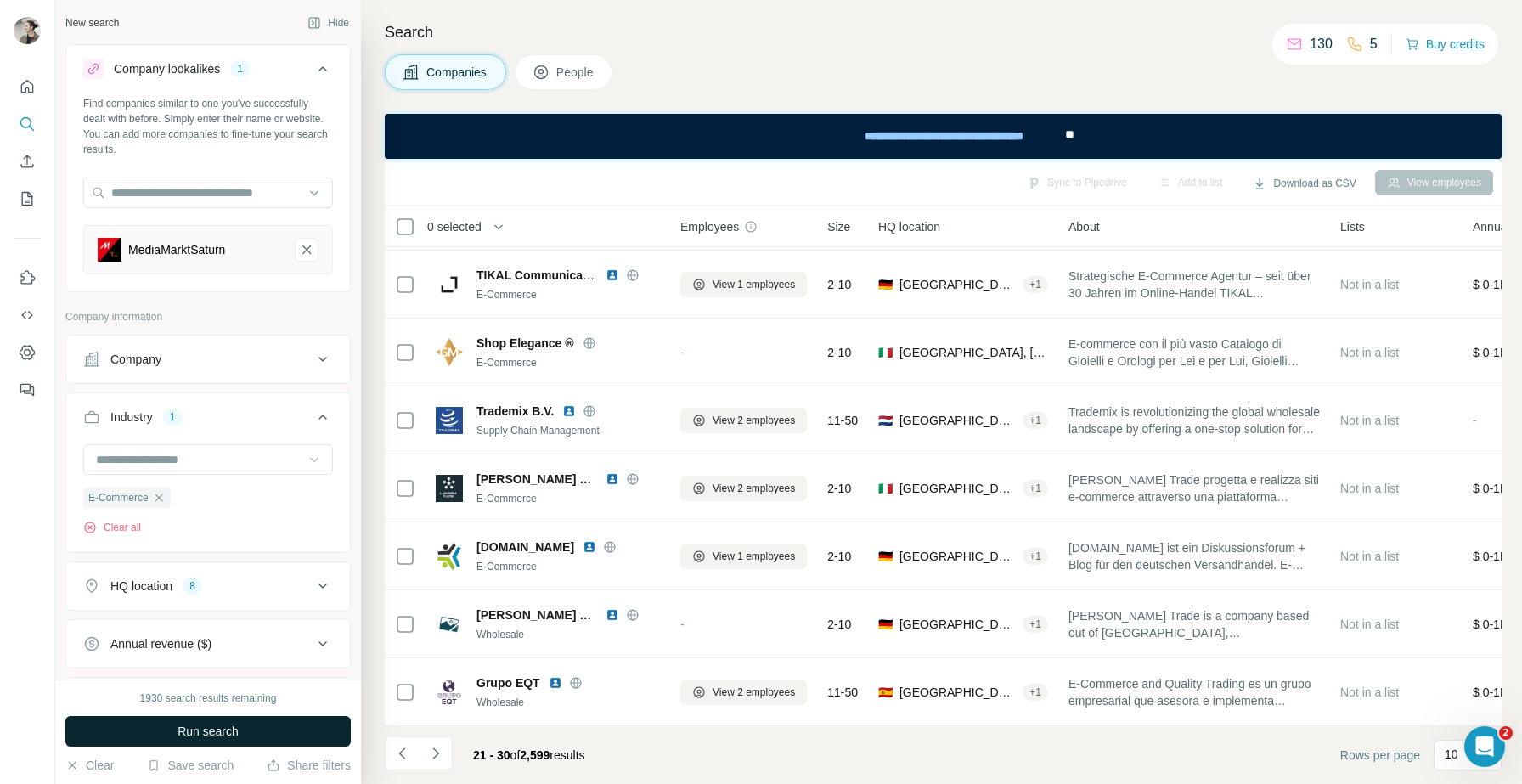
click at [275, 737] on button "Run search" at bounding box center [208, 731] width 285 height 31
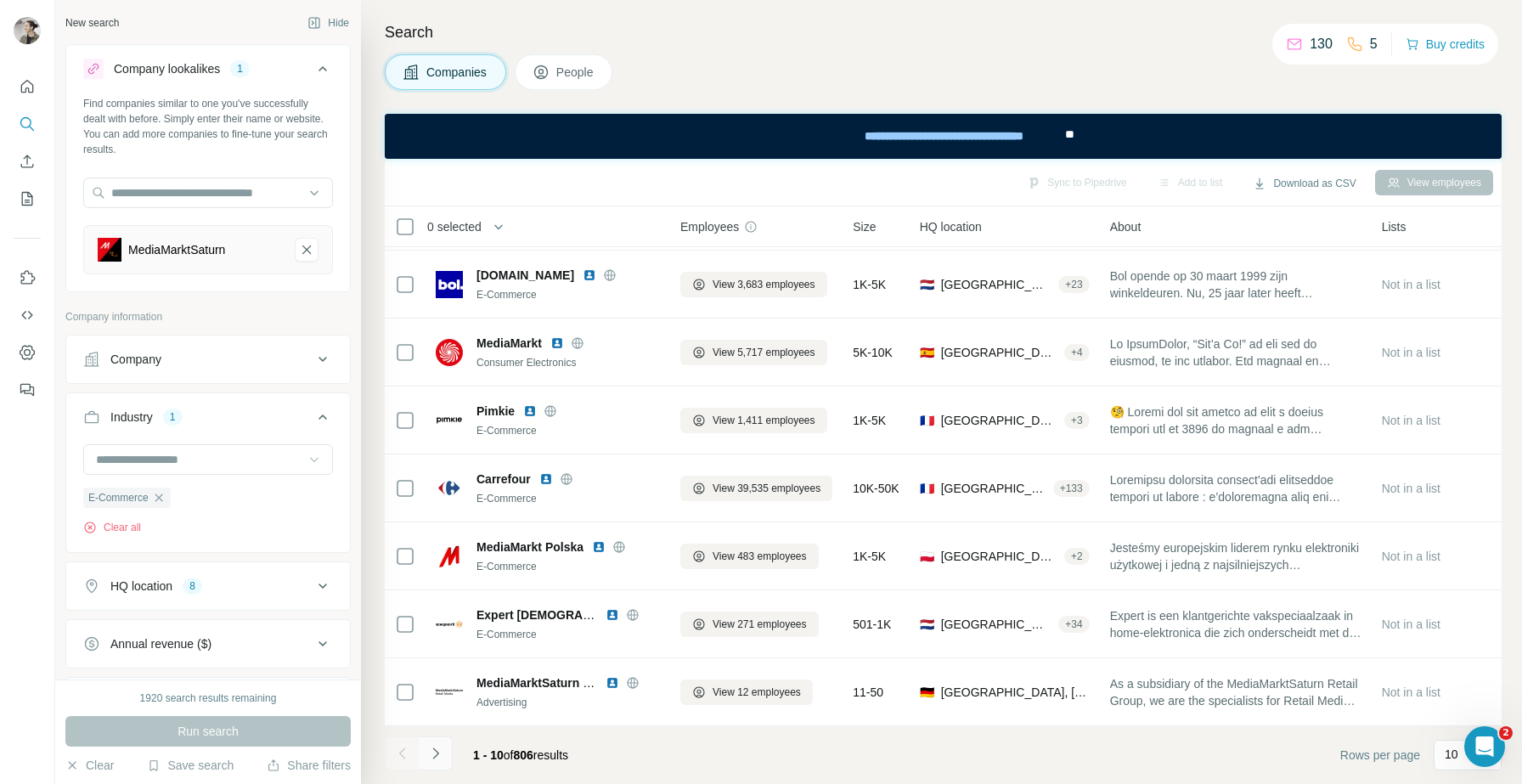
click at [441, 747] on icon "Navigate to next page" at bounding box center [435, 753] width 17 height 17
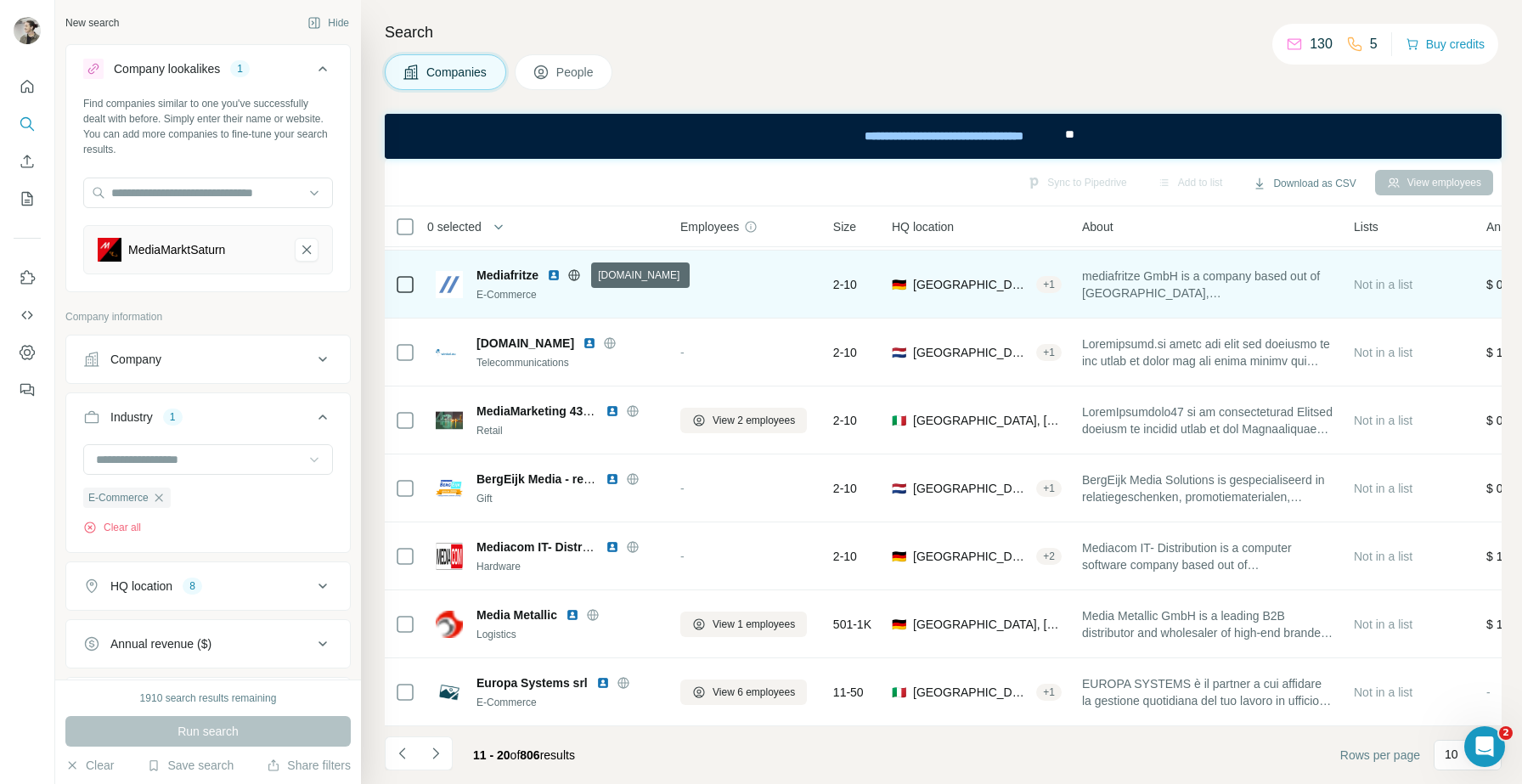
click at [574, 278] on icon at bounding box center [574, 275] width 14 height 14
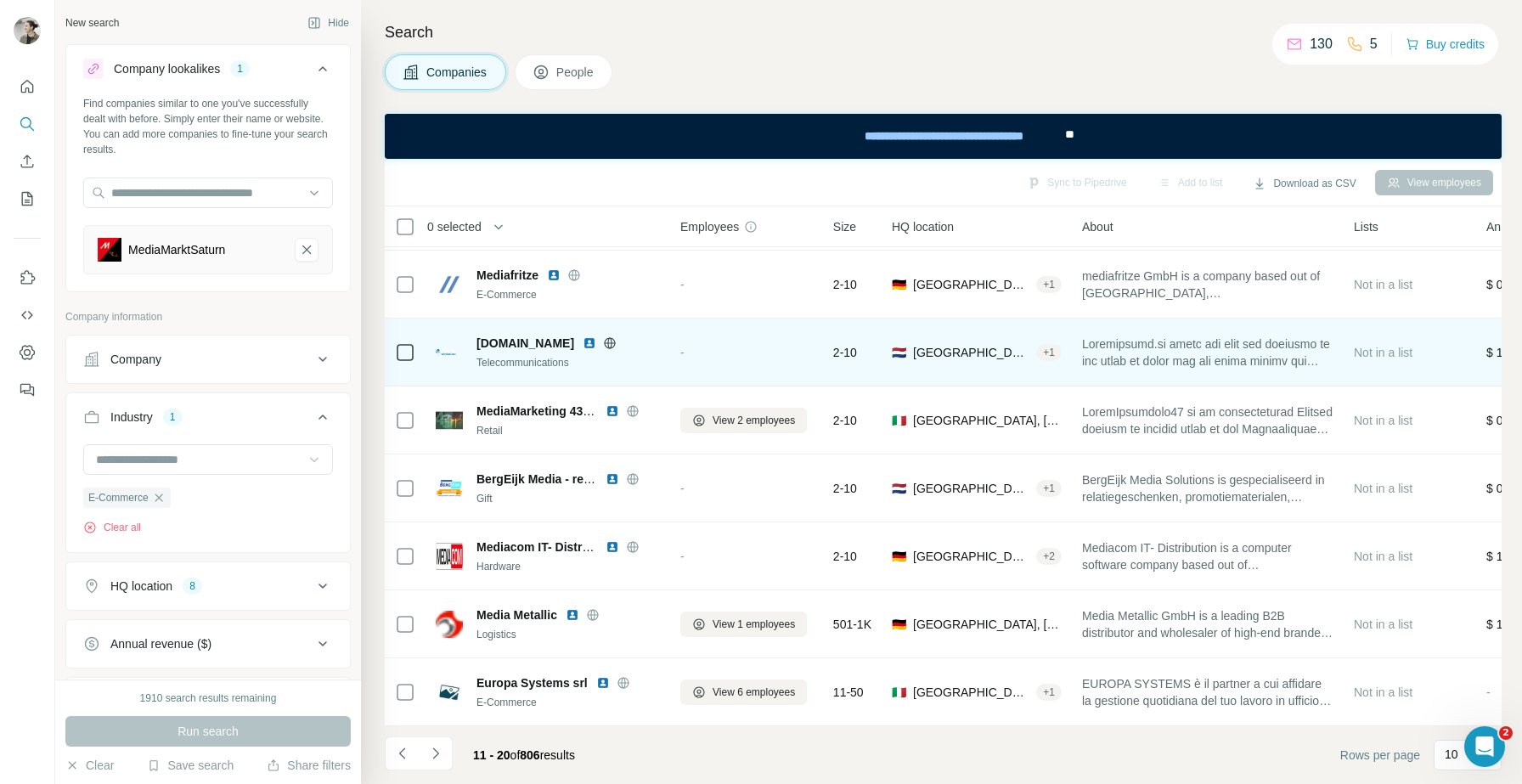
click at [603, 346] on icon at bounding box center [610, 343] width 14 height 14
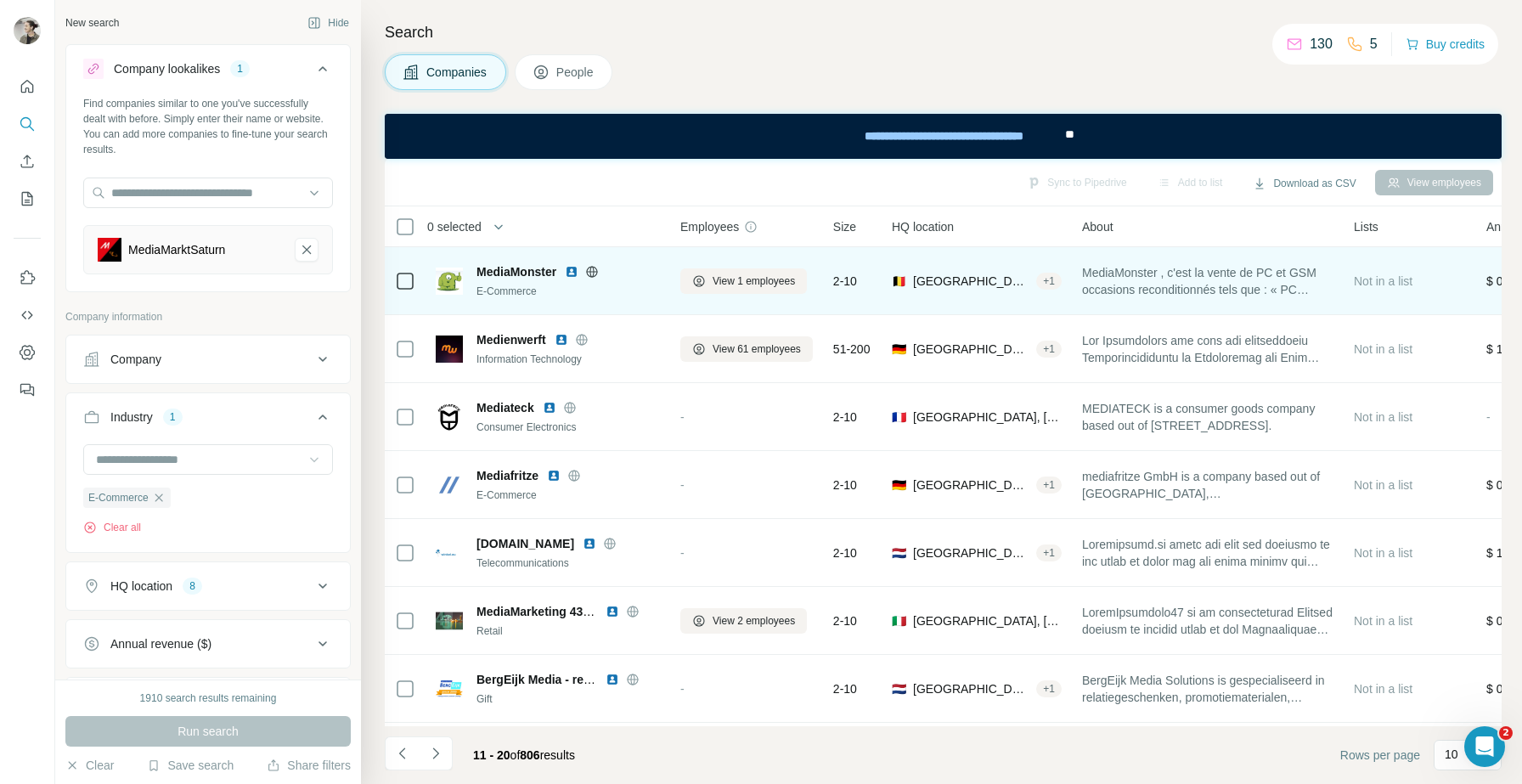
click at [589, 272] on icon at bounding box center [592, 271] width 11 height 11
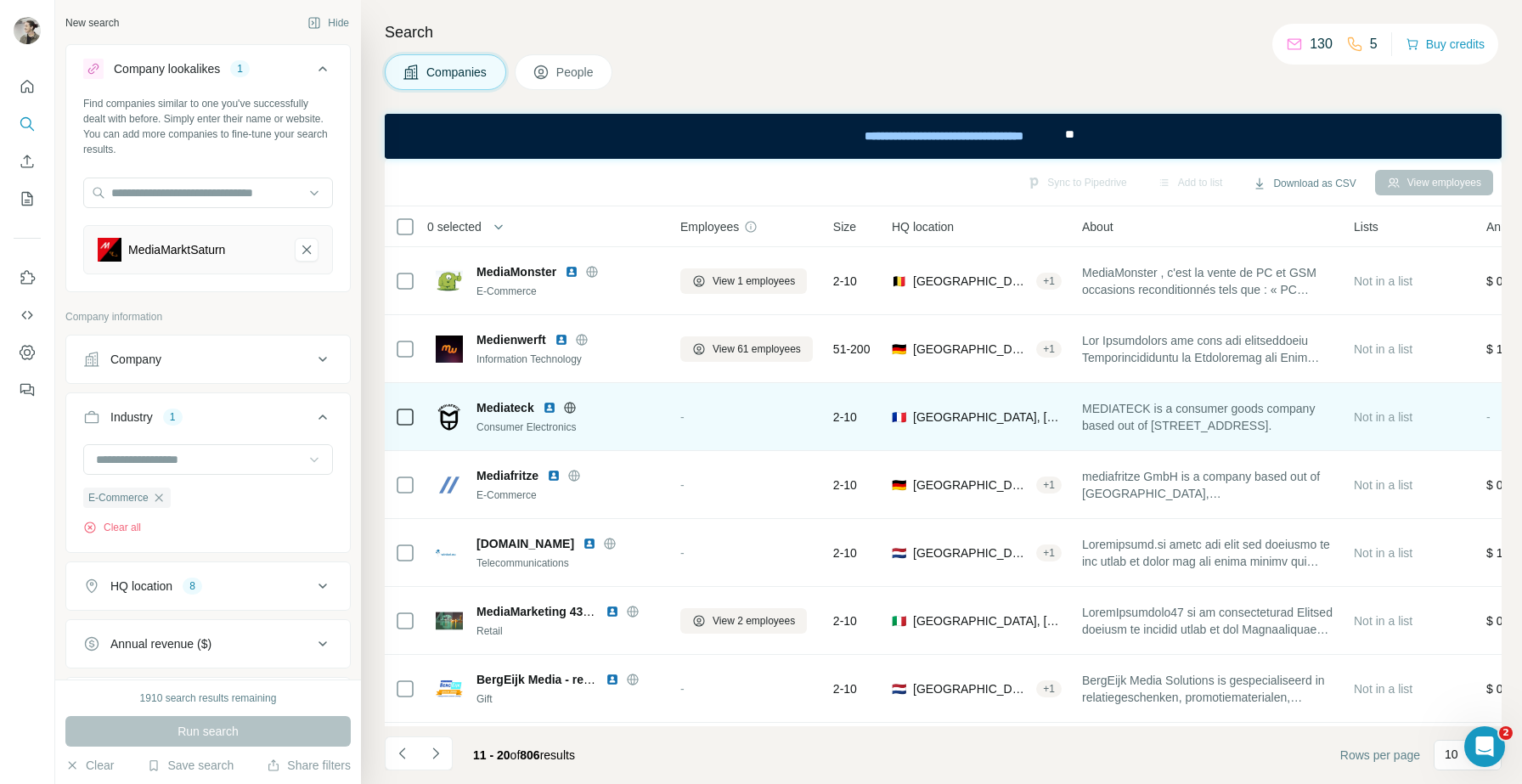
click at [572, 408] on icon at bounding box center [569, 407] width 4 height 11
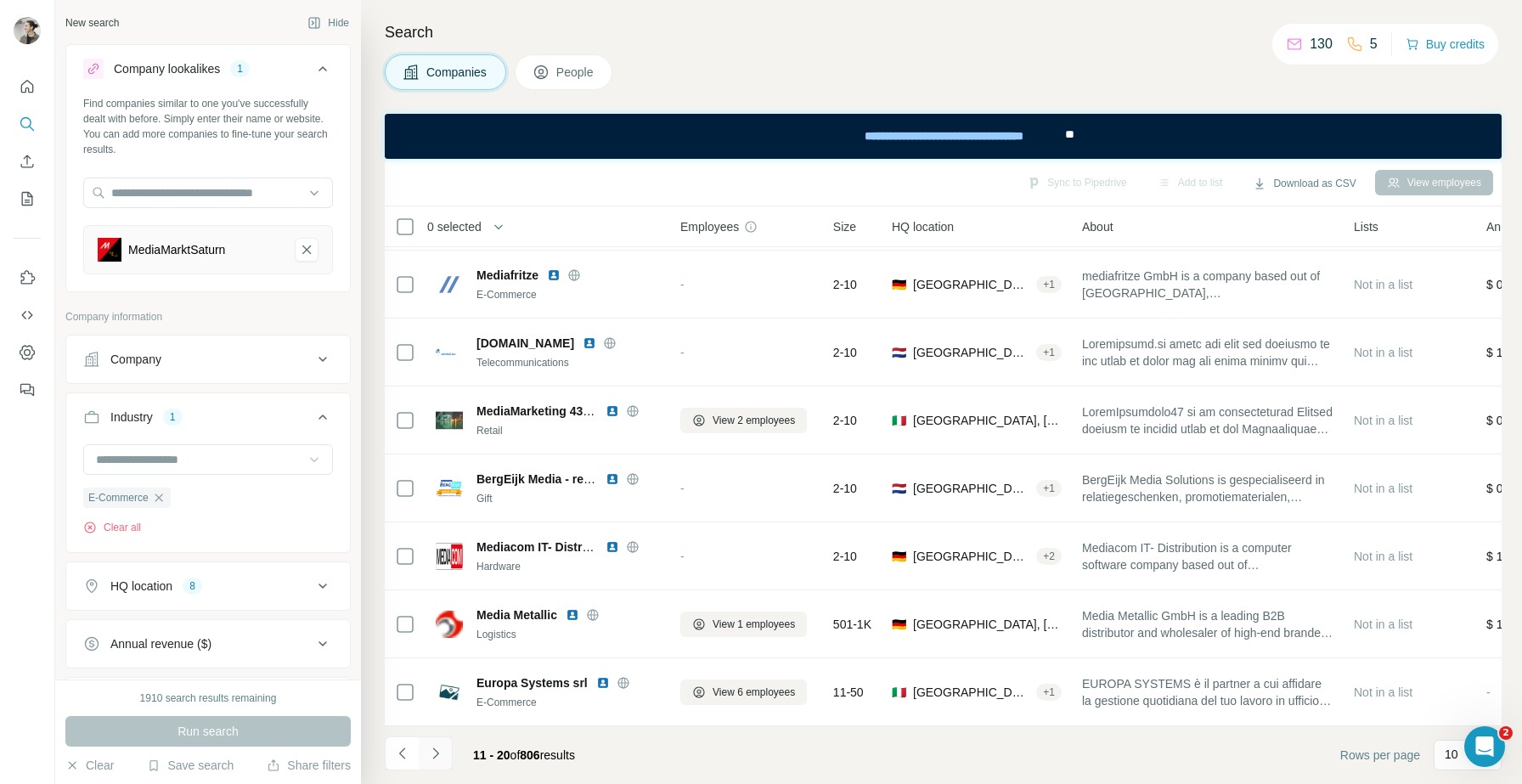
click at [436, 753] on icon "Navigate to next page" at bounding box center [435, 753] width 17 height 17
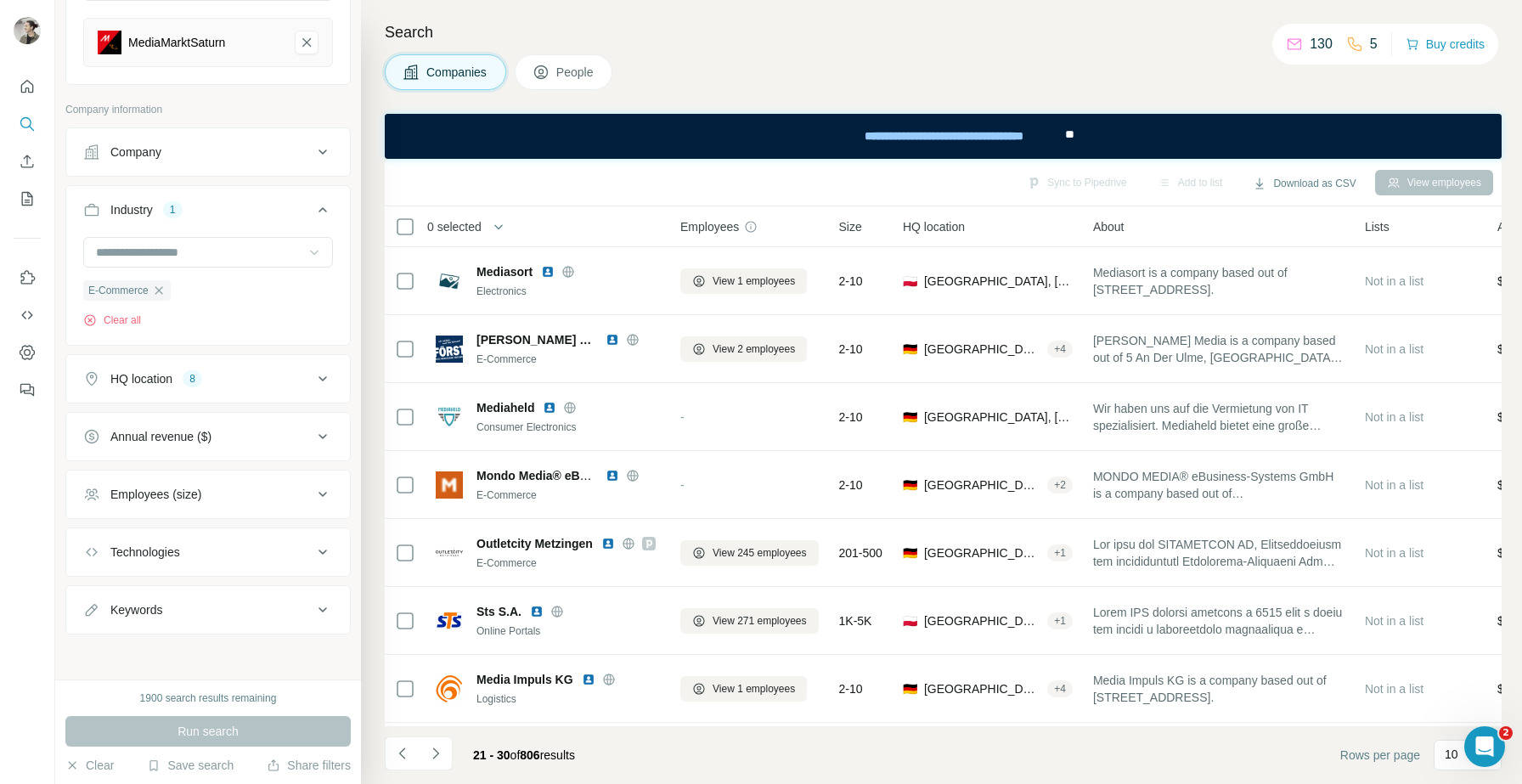
scroll to position [210, 0]
click at [265, 491] on div "Employees (size)" at bounding box center [198, 491] width 229 height 17
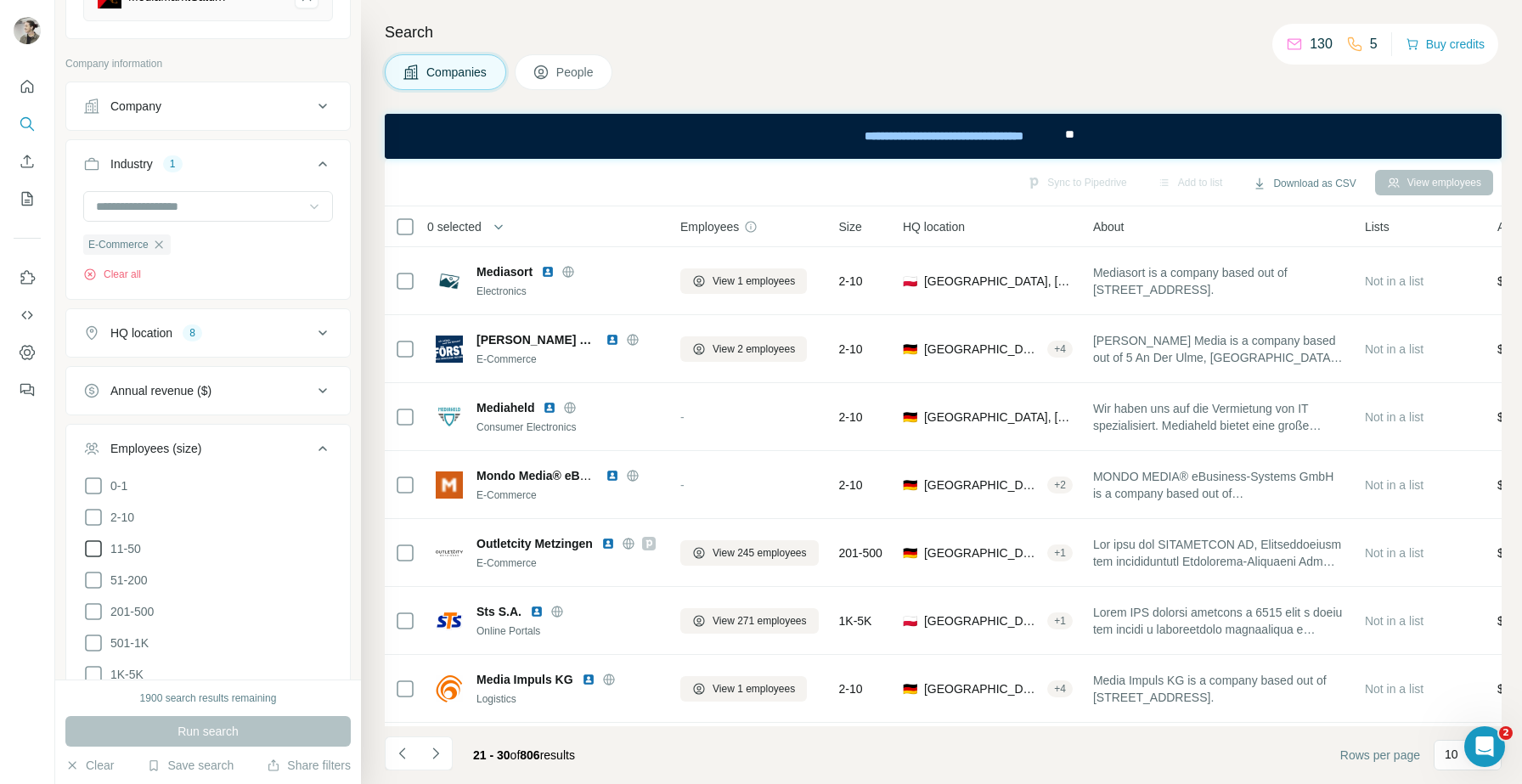
click at [97, 544] on icon at bounding box center [93, 548] width 20 height 20
click at [97, 581] on icon at bounding box center [93, 579] width 20 height 20
click at [97, 611] on icon at bounding box center [93, 611] width 20 height 20
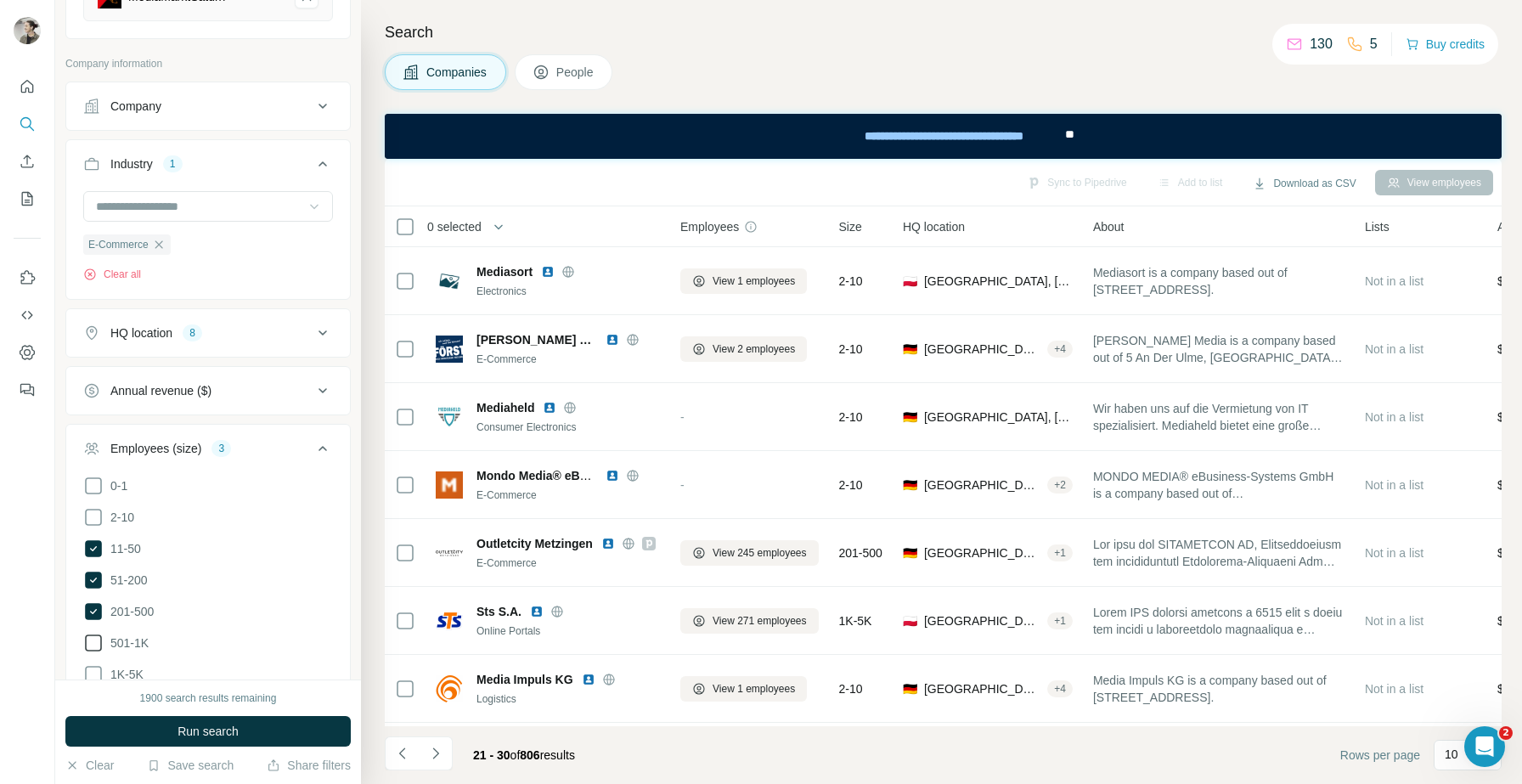
click at [97, 637] on icon at bounding box center [93, 642] width 20 height 20
click at [98, 669] on icon at bounding box center [93, 674] width 20 height 20
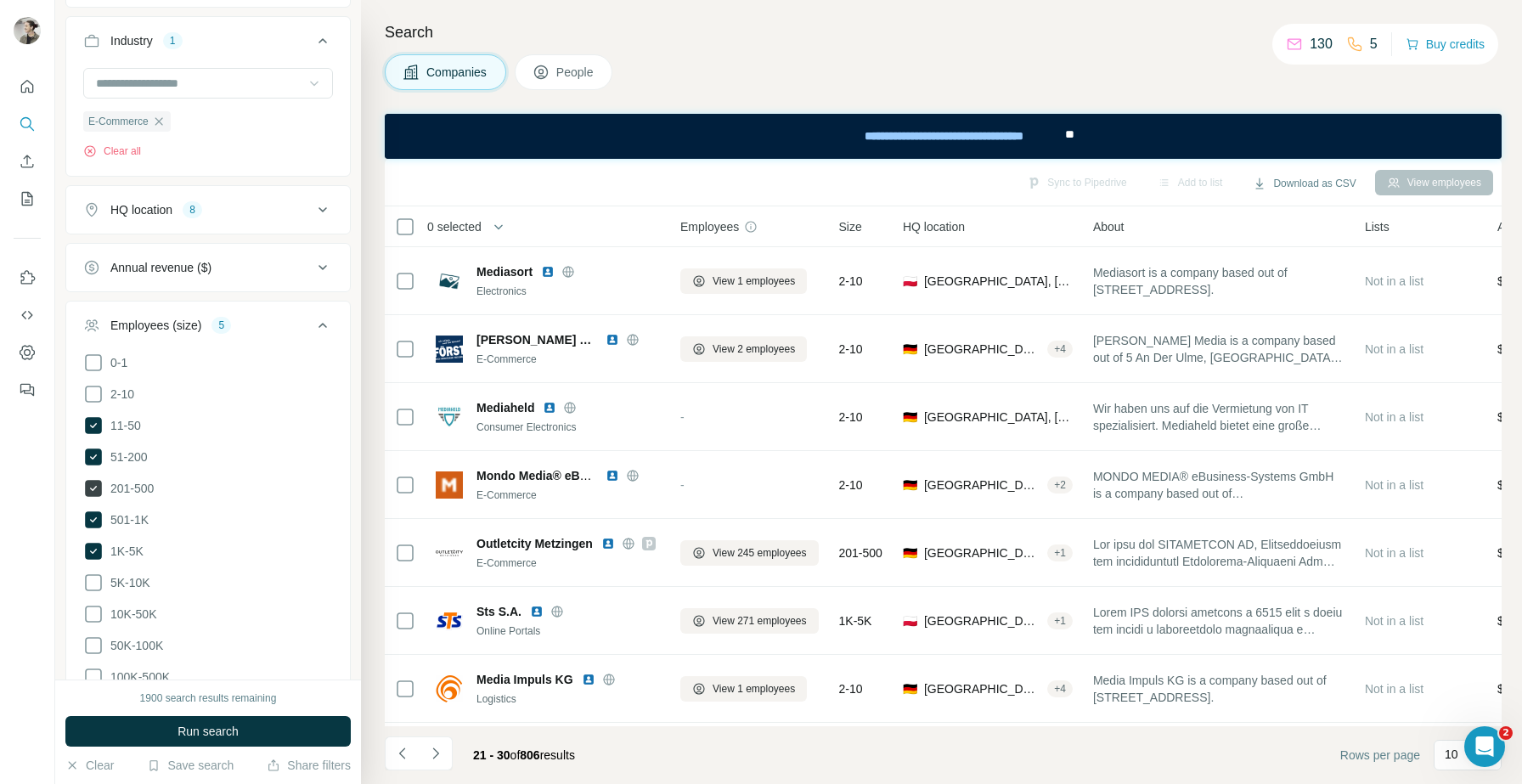
scroll to position [432, 0]
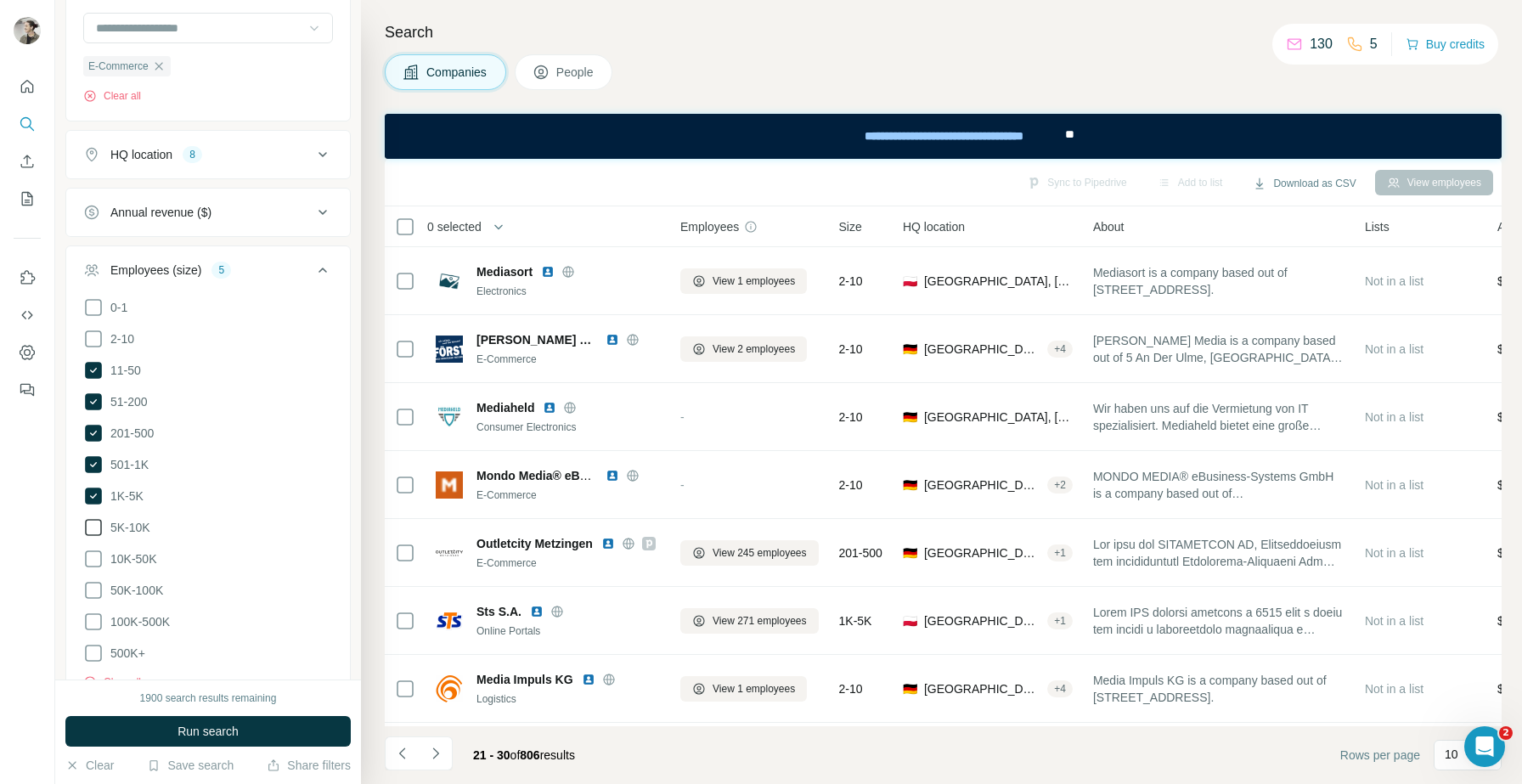
click at [99, 524] on icon at bounding box center [93, 527] width 20 height 20
click at [99, 549] on icon at bounding box center [93, 559] width 20 height 20
click at [96, 595] on icon at bounding box center [93, 590] width 20 height 20
click at [96, 627] on icon at bounding box center [93, 621] width 20 height 20
click at [101, 648] on icon at bounding box center [93, 652] width 17 height 17
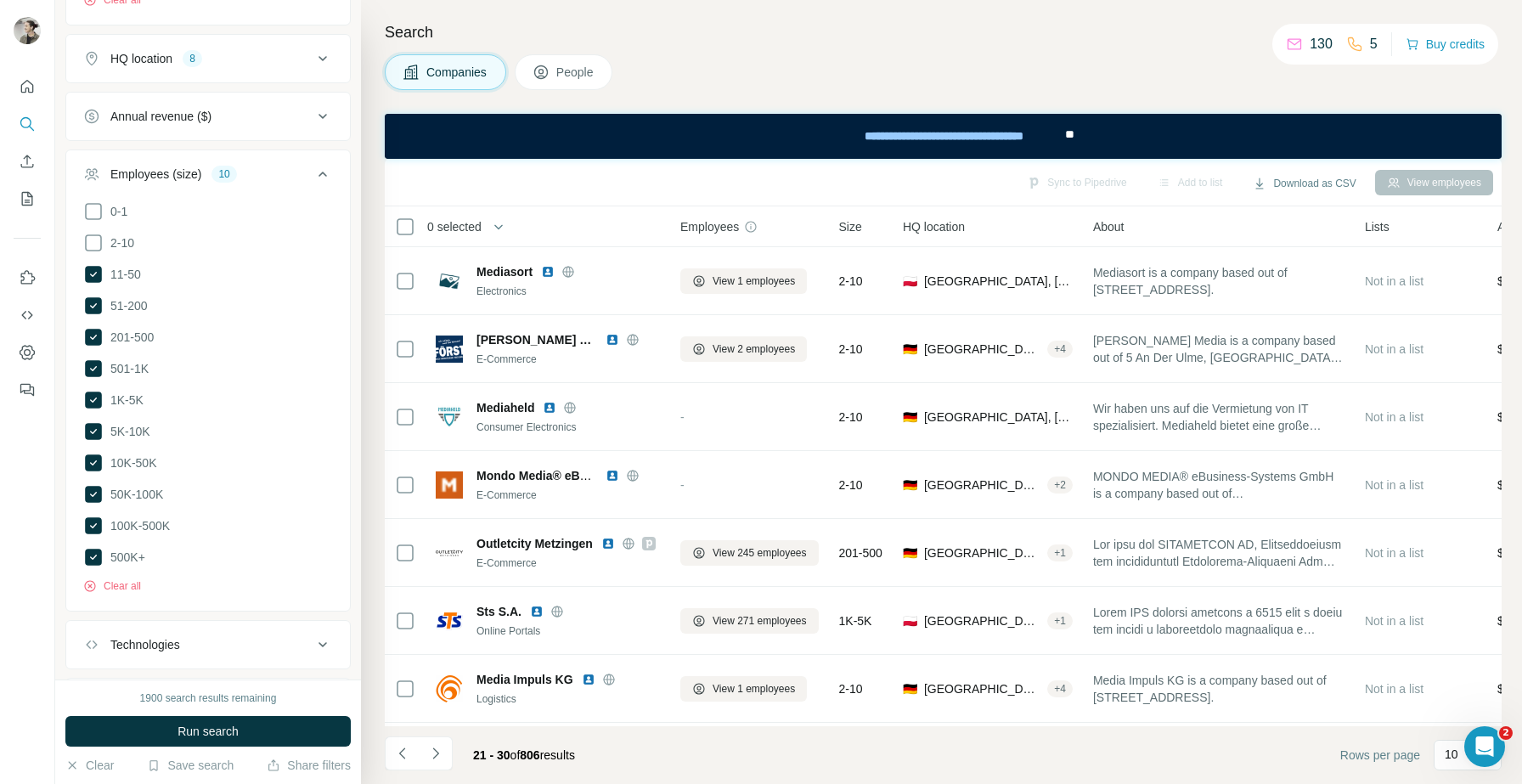
scroll to position [552, 0]
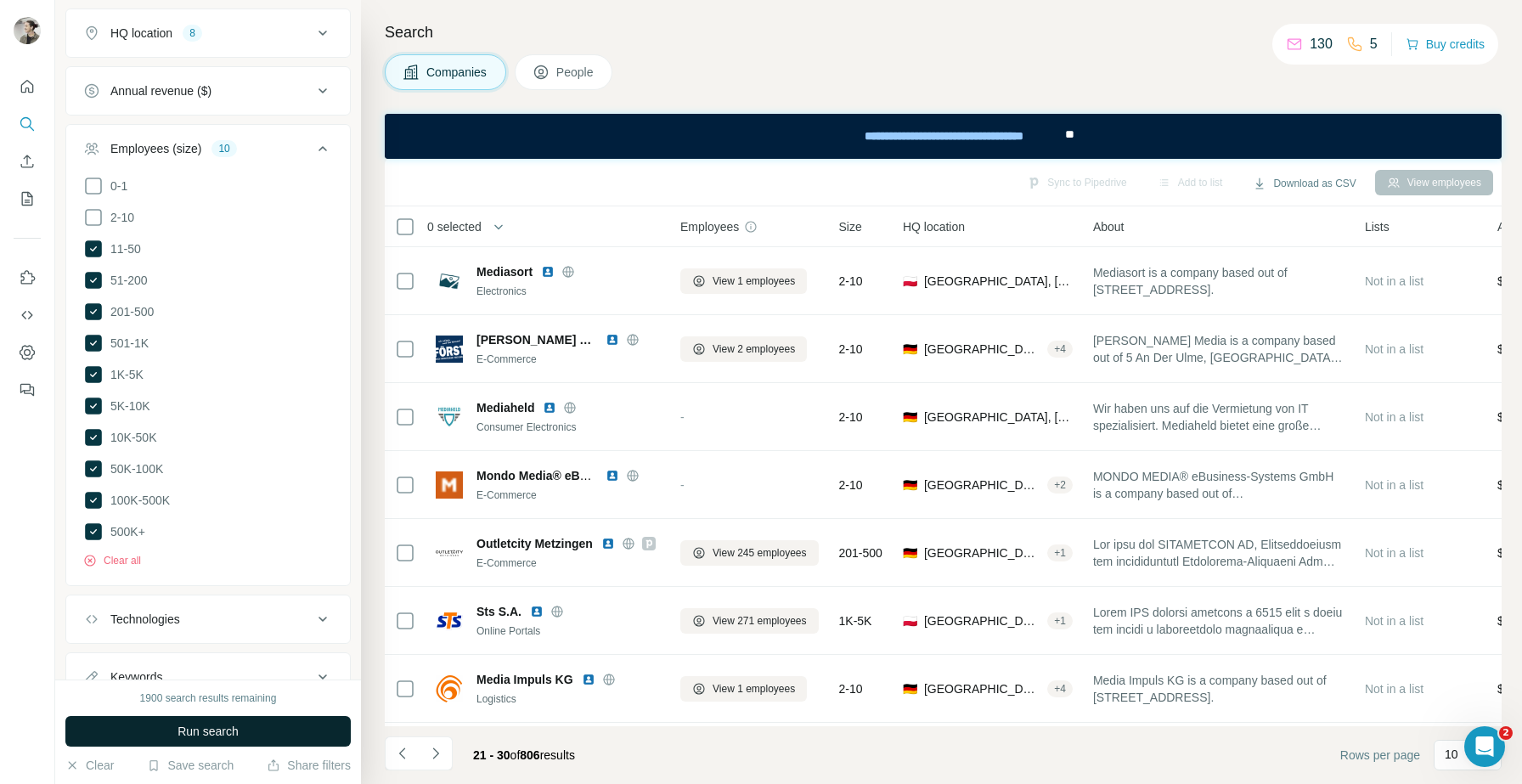
click at [225, 734] on span "Run search" at bounding box center [208, 731] width 61 height 17
